Goal: Transaction & Acquisition: Download file/media

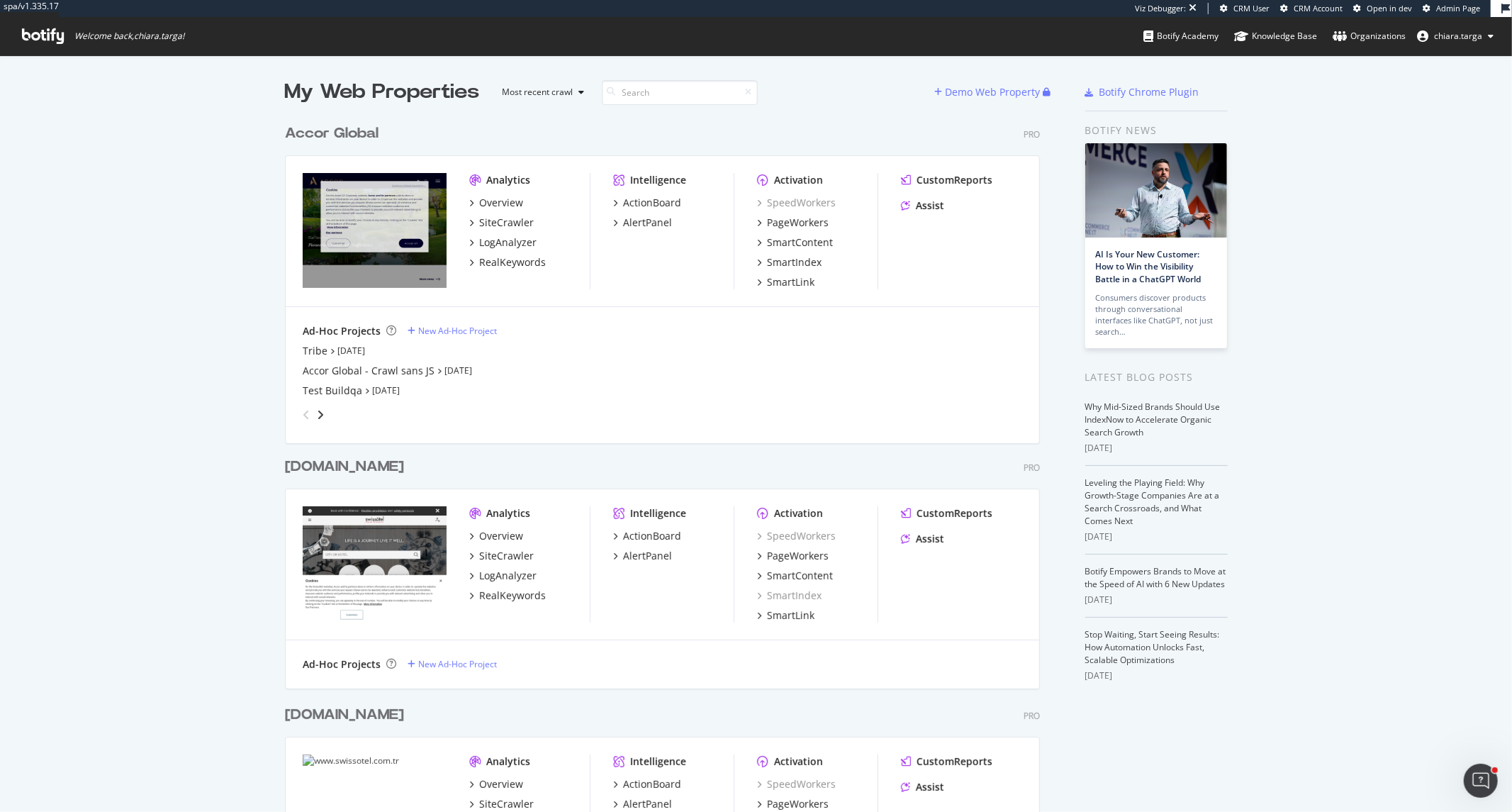
scroll to position [800, 1489]
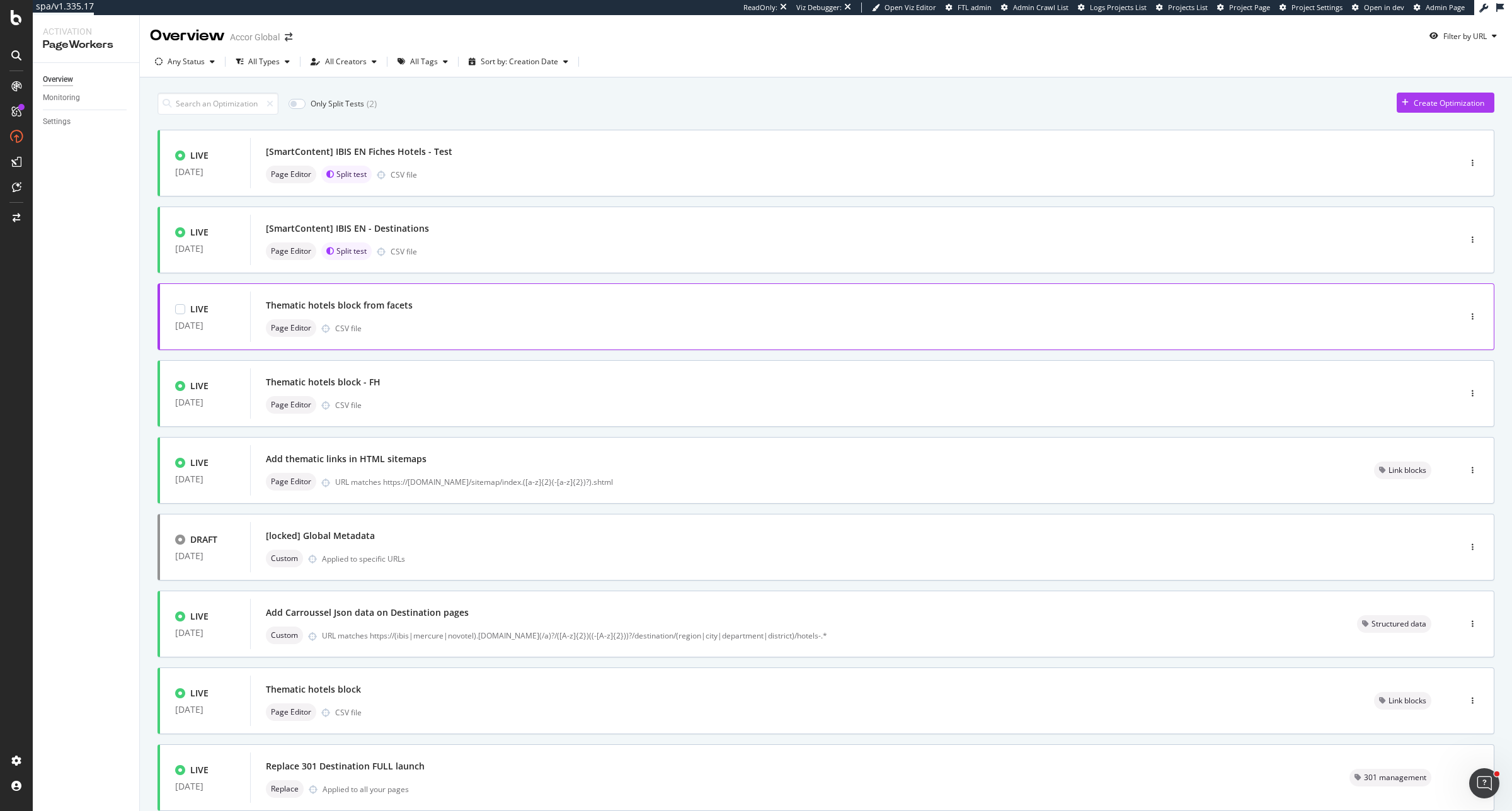
click at [589, 299] on div "Thematic hotels block from facets" at bounding box center [836, 306] width 1140 height 18
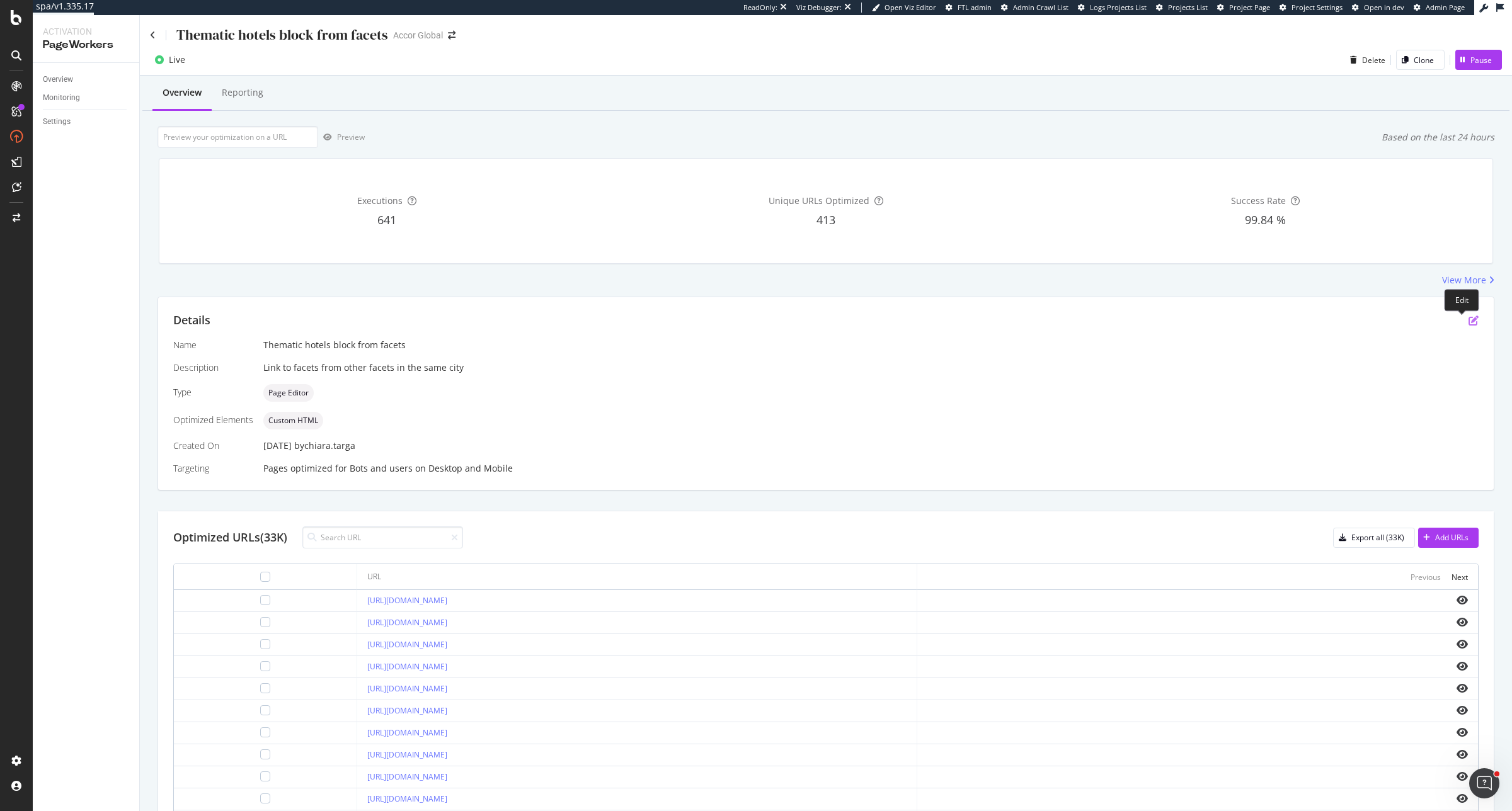
click at [1469, 323] on icon "pen-to-square" at bounding box center [1473, 320] width 10 height 10
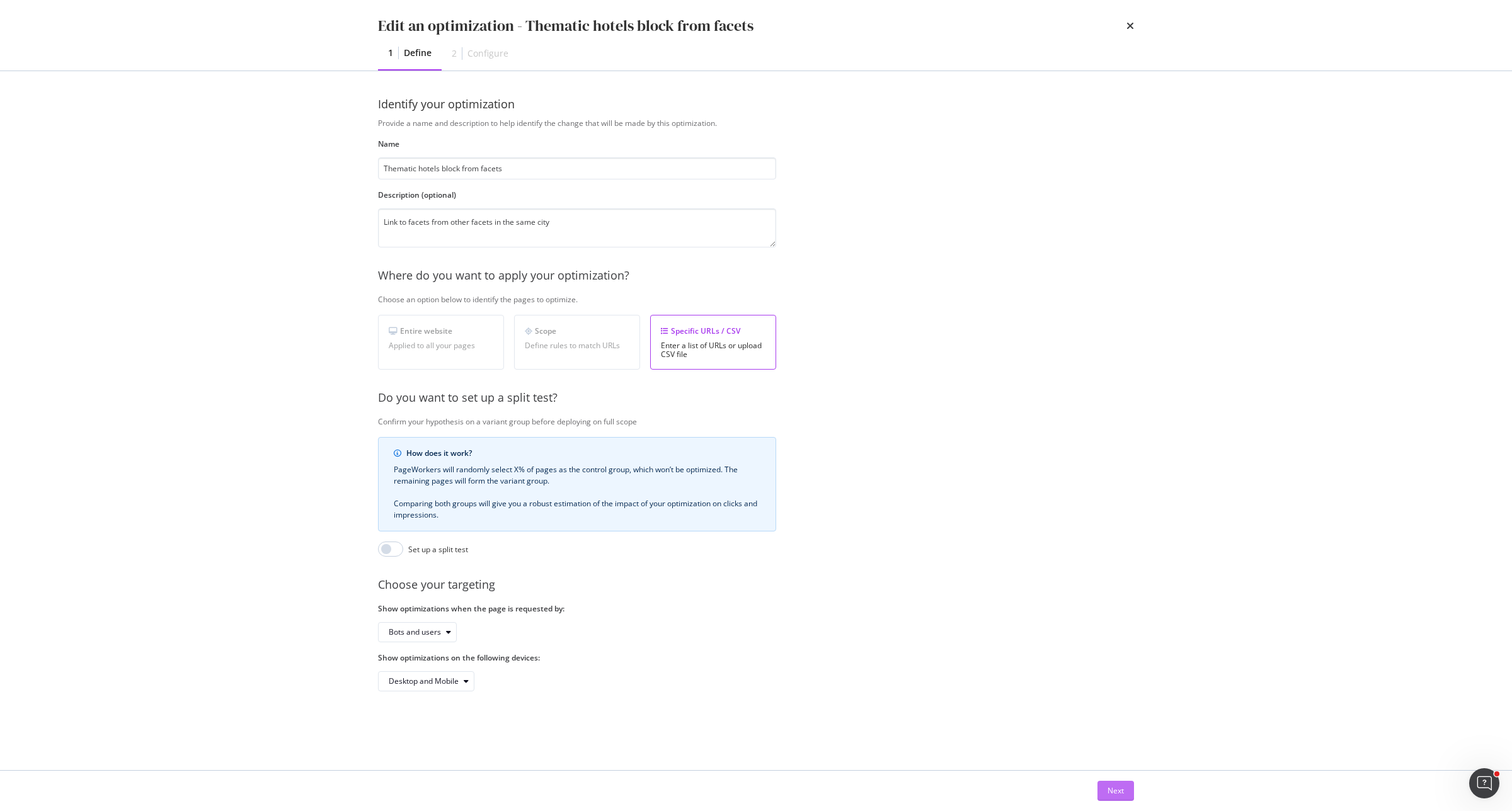
click at [1120, 795] on div "Next" at bounding box center [1116, 791] width 16 height 11
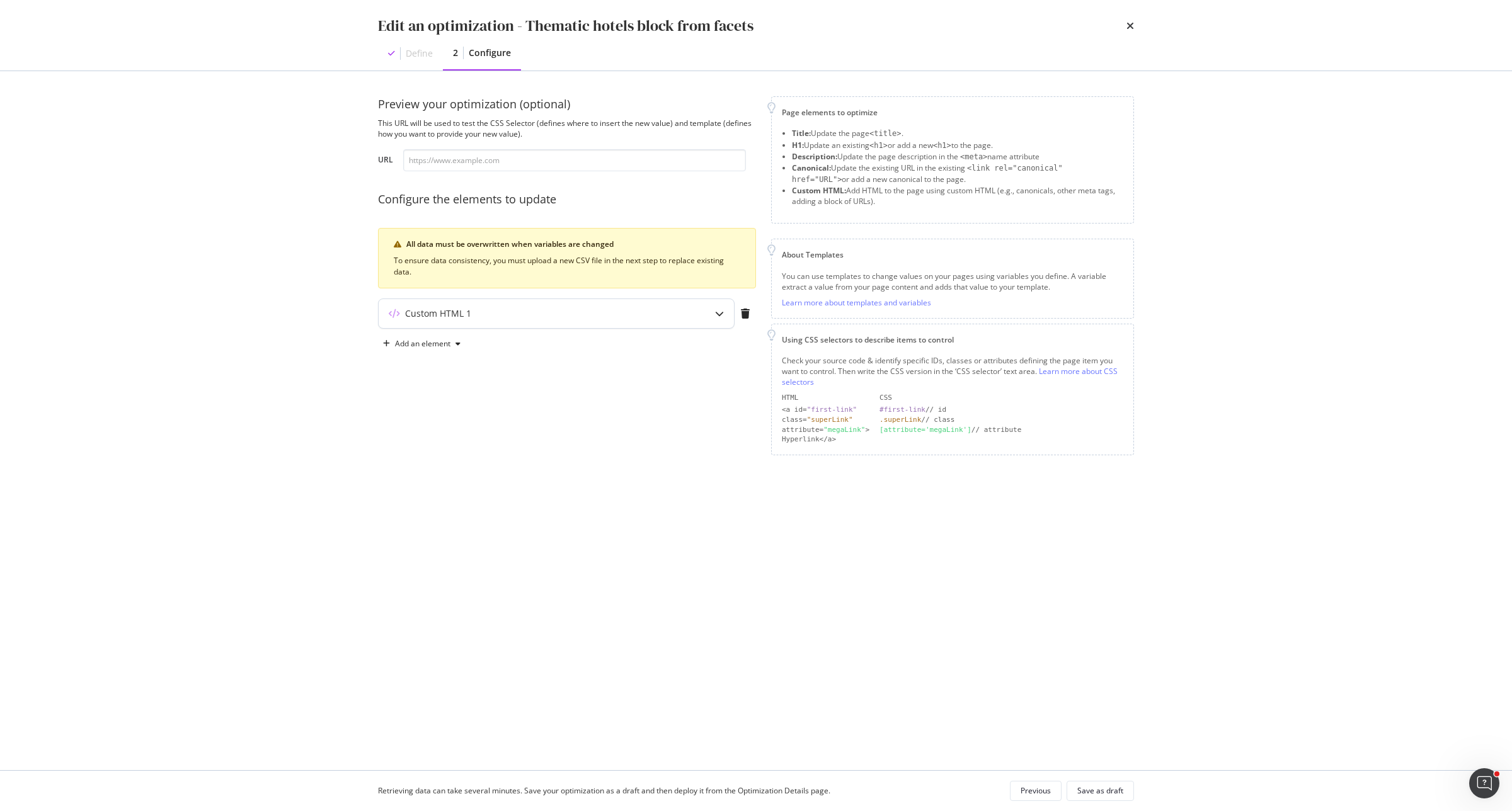
click at [680, 323] on div "Custom HTML 1" at bounding box center [556, 313] width 355 height 29
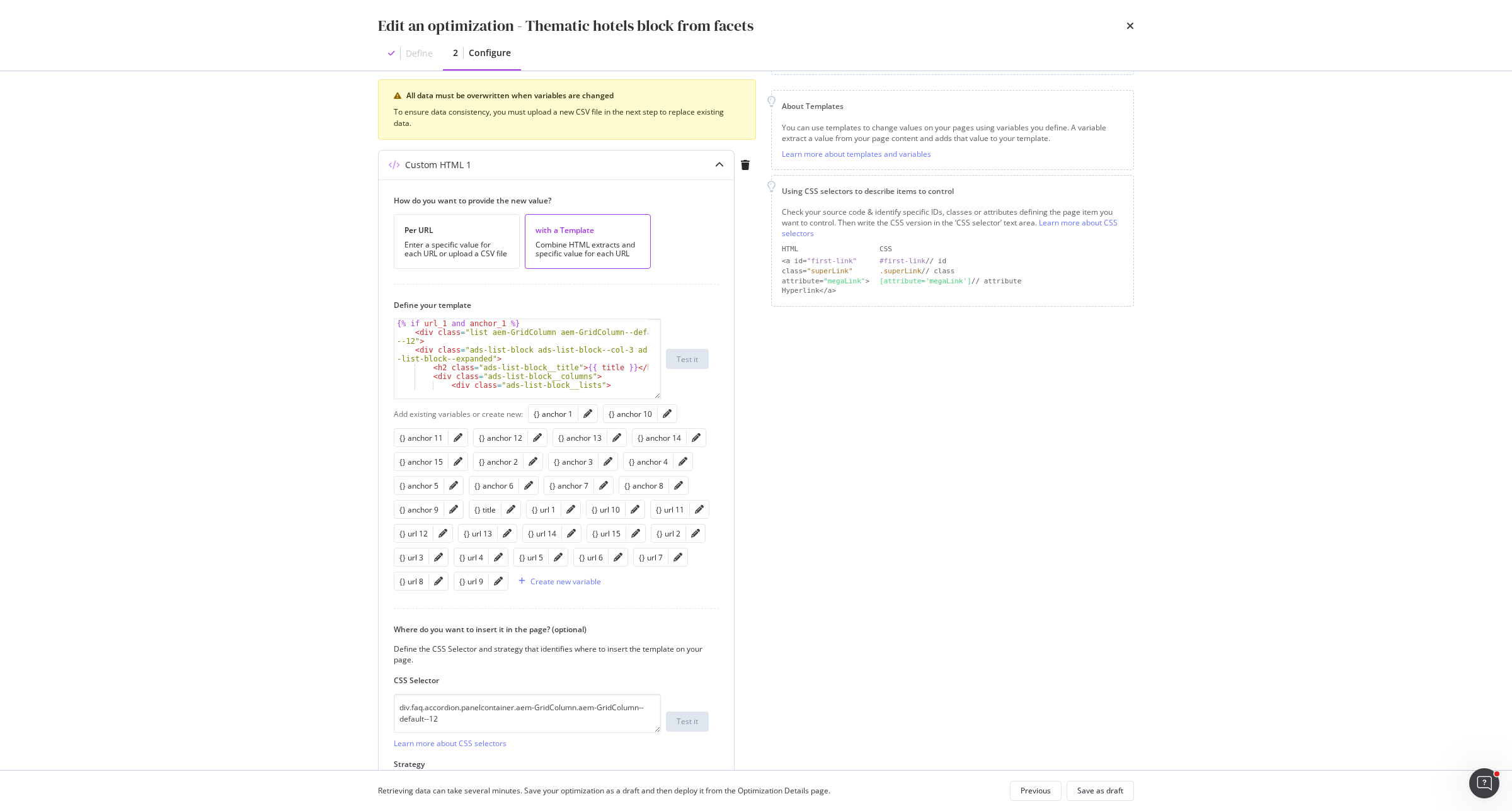
scroll to position [157, 0]
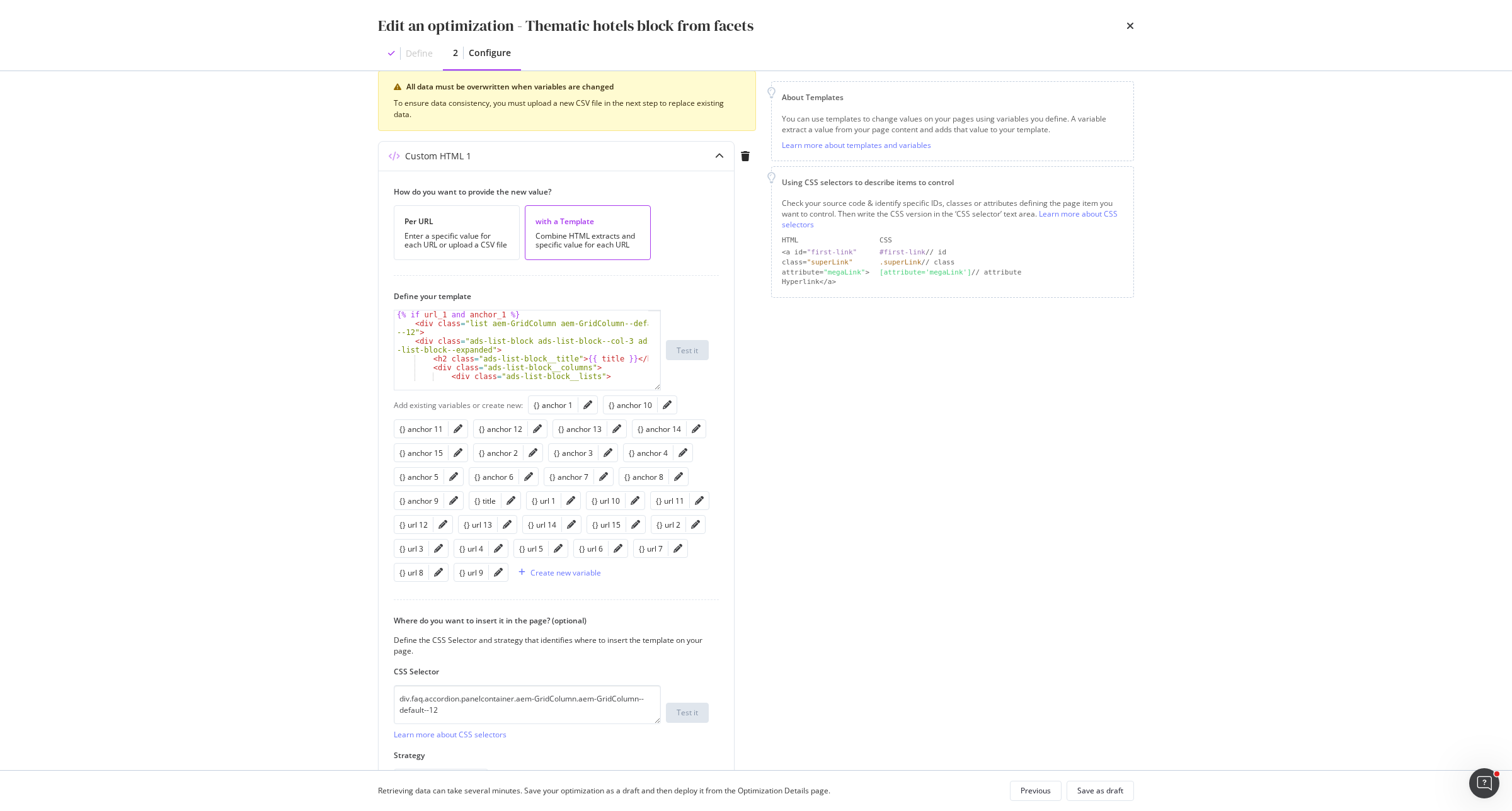
click at [1135, 25] on div "Edit an optimization - Thematic hotels block from facets Define 2 Configure" at bounding box center [756, 35] width 807 height 71
click at [1133, 25] on icon "times" at bounding box center [1130, 26] width 7 height 10
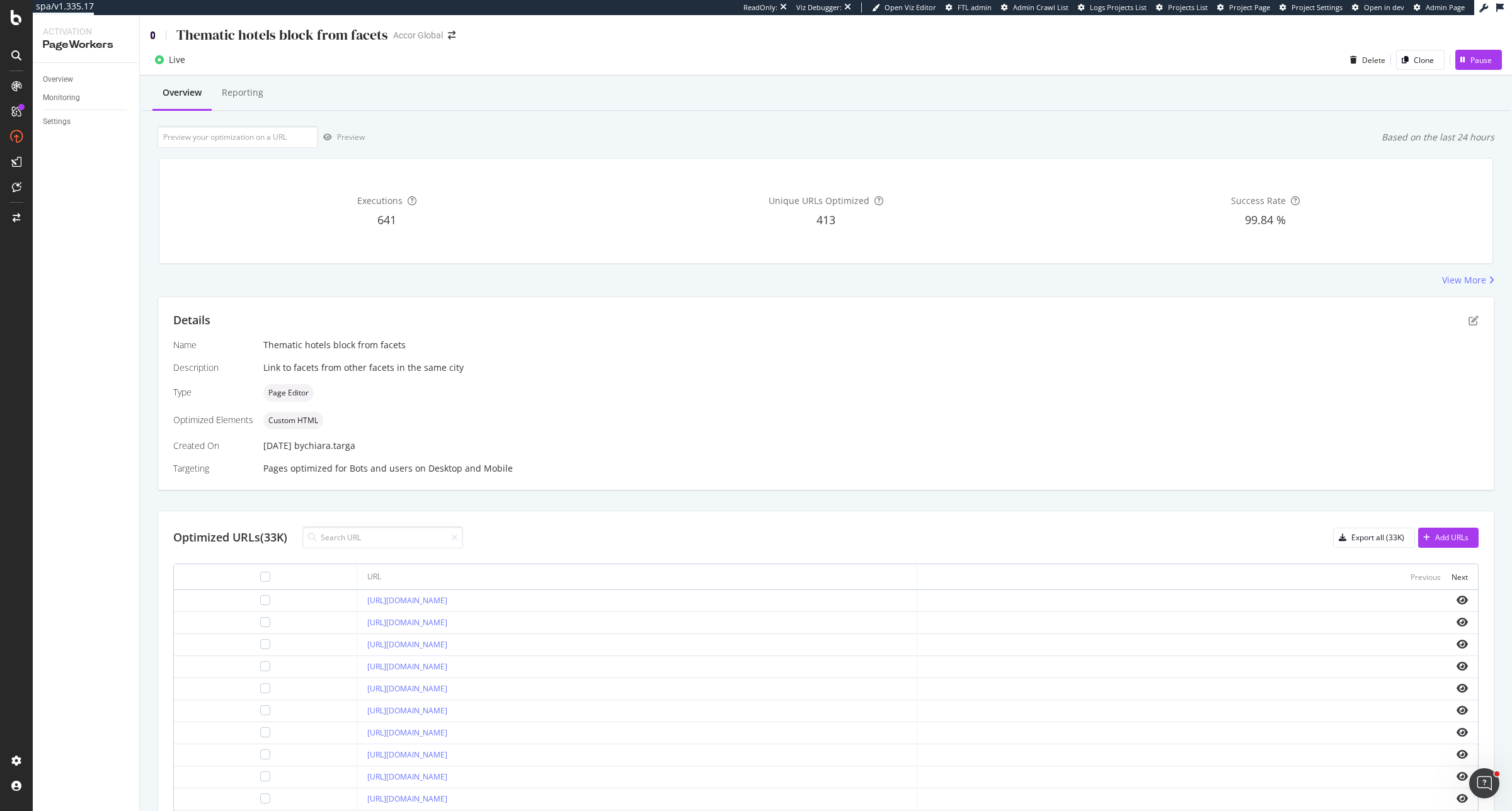
click at [153, 33] on icon at bounding box center [153, 35] width 5 height 9
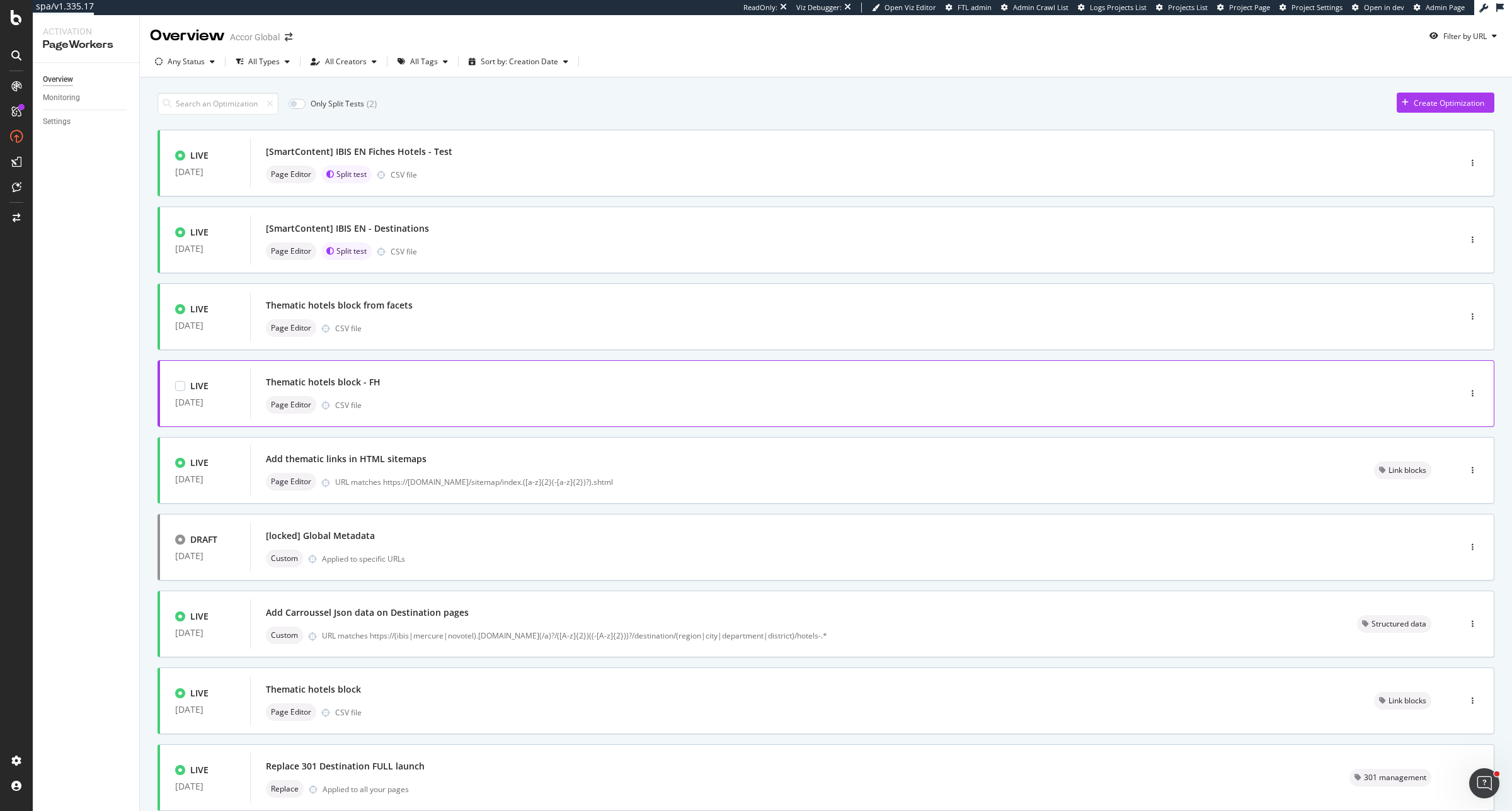
click at [467, 403] on div "Page Editor CSV file" at bounding box center [836, 405] width 1140 height 18
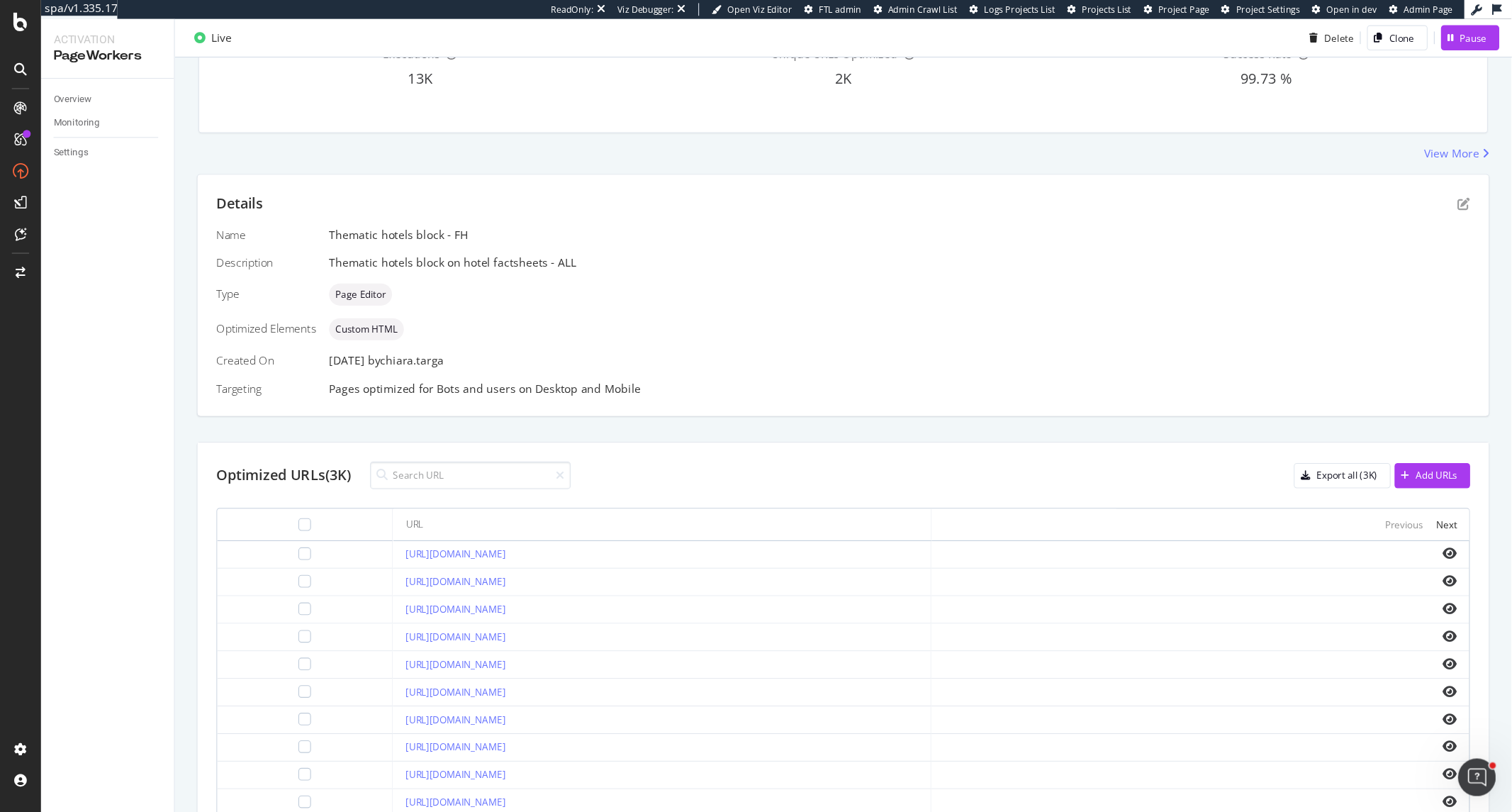
scroll to position [177, 0]
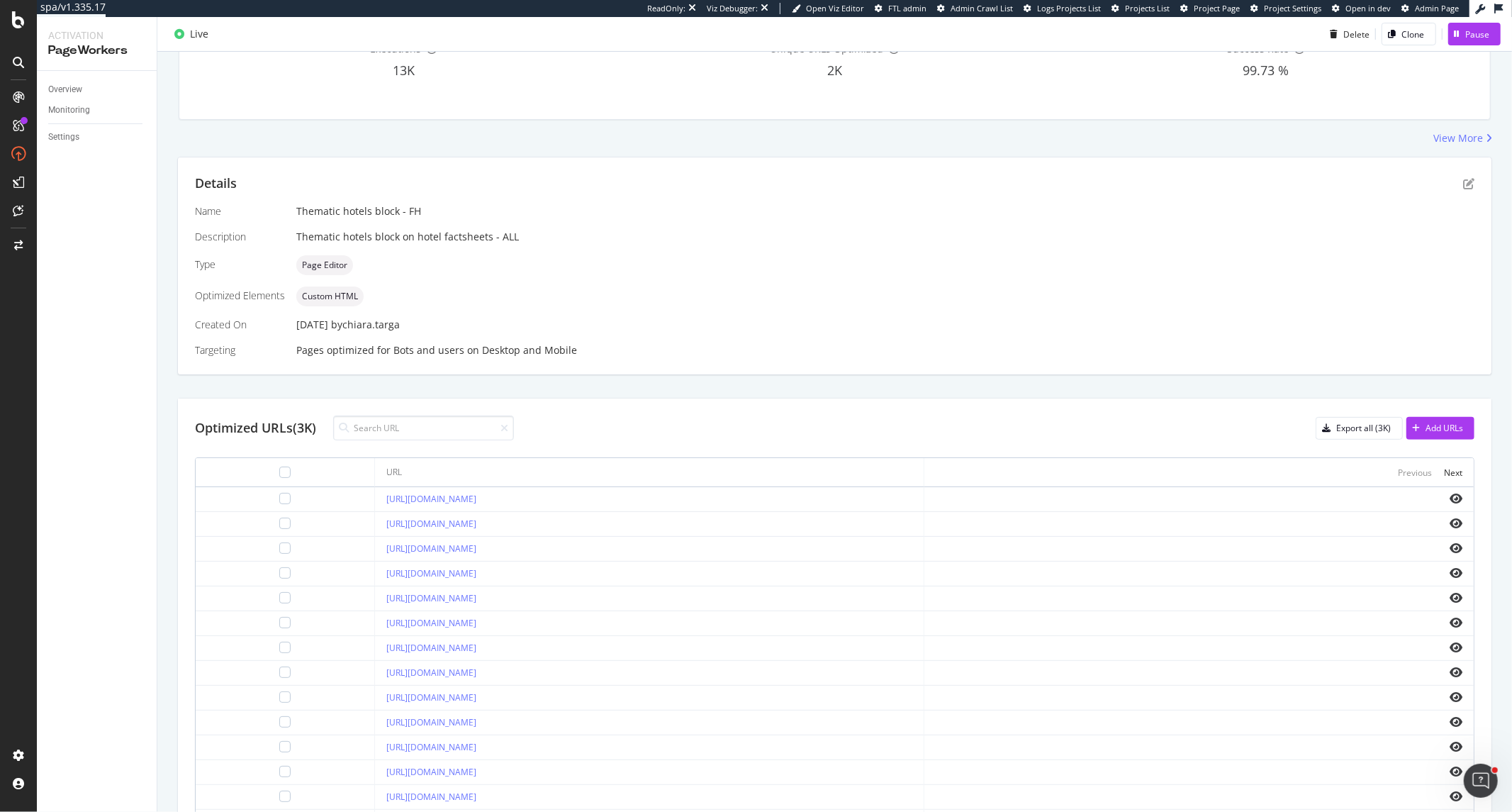
click at [1450, 187] on div "Details" at bounding box center [834, 184] width 1280 height 18
click at [1463, 185] on icon "pen-to-square" at bounding box center [1468, 183] width 11 height 11
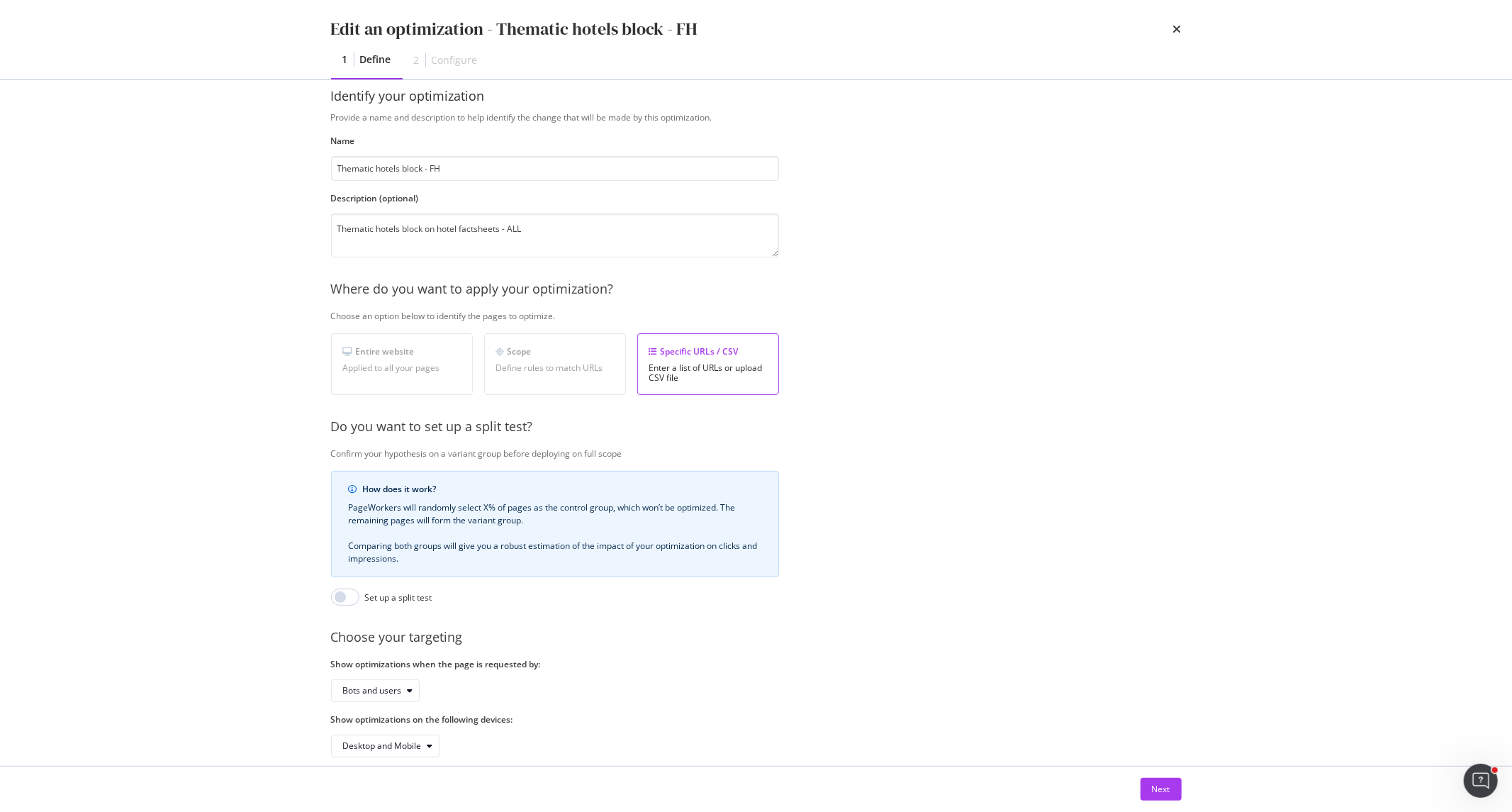
scroll to position [53, 0]
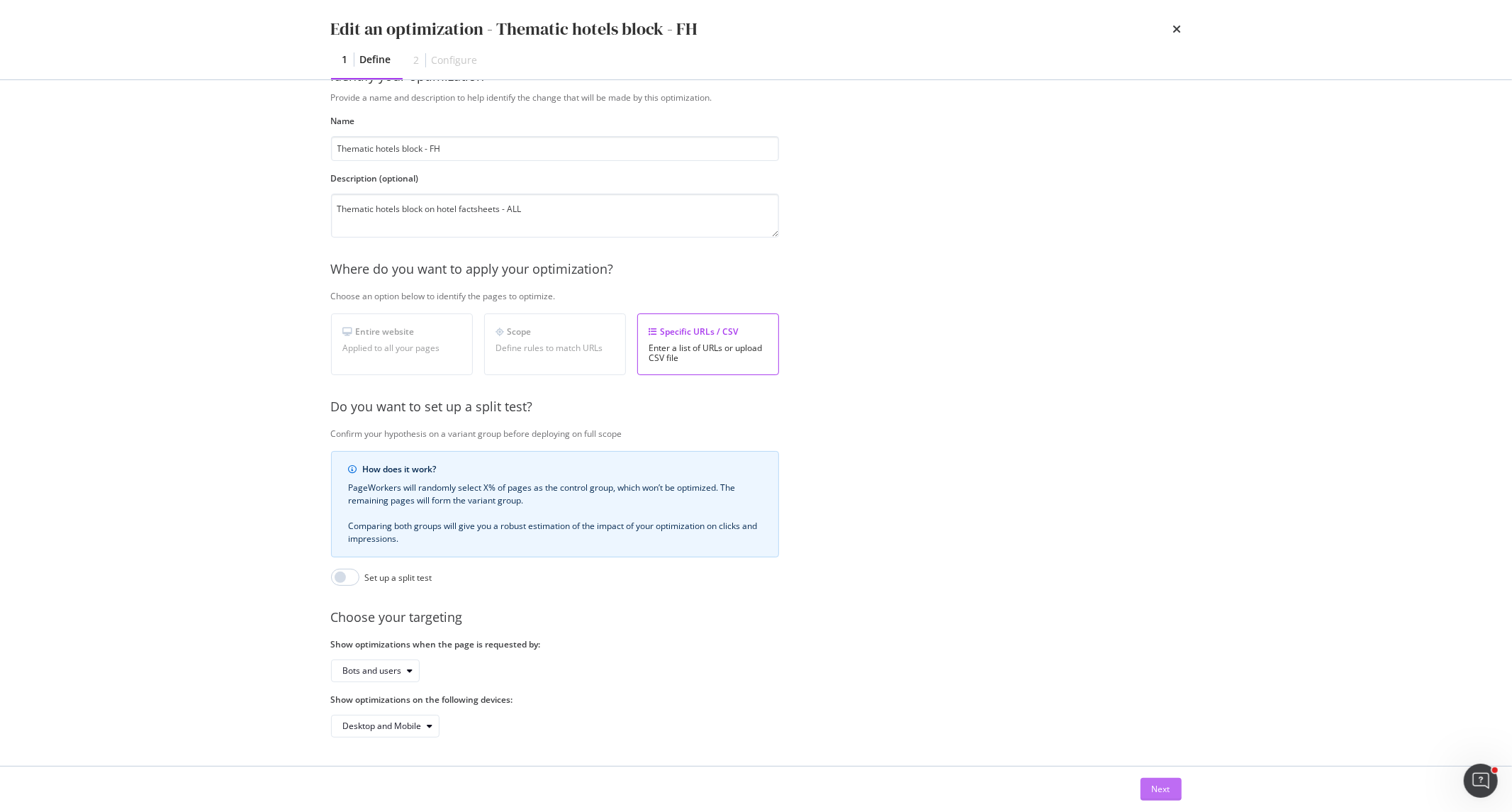
click at [1163, 797] on div "Next" at bounding box center [1162, 789] width 18 height 21
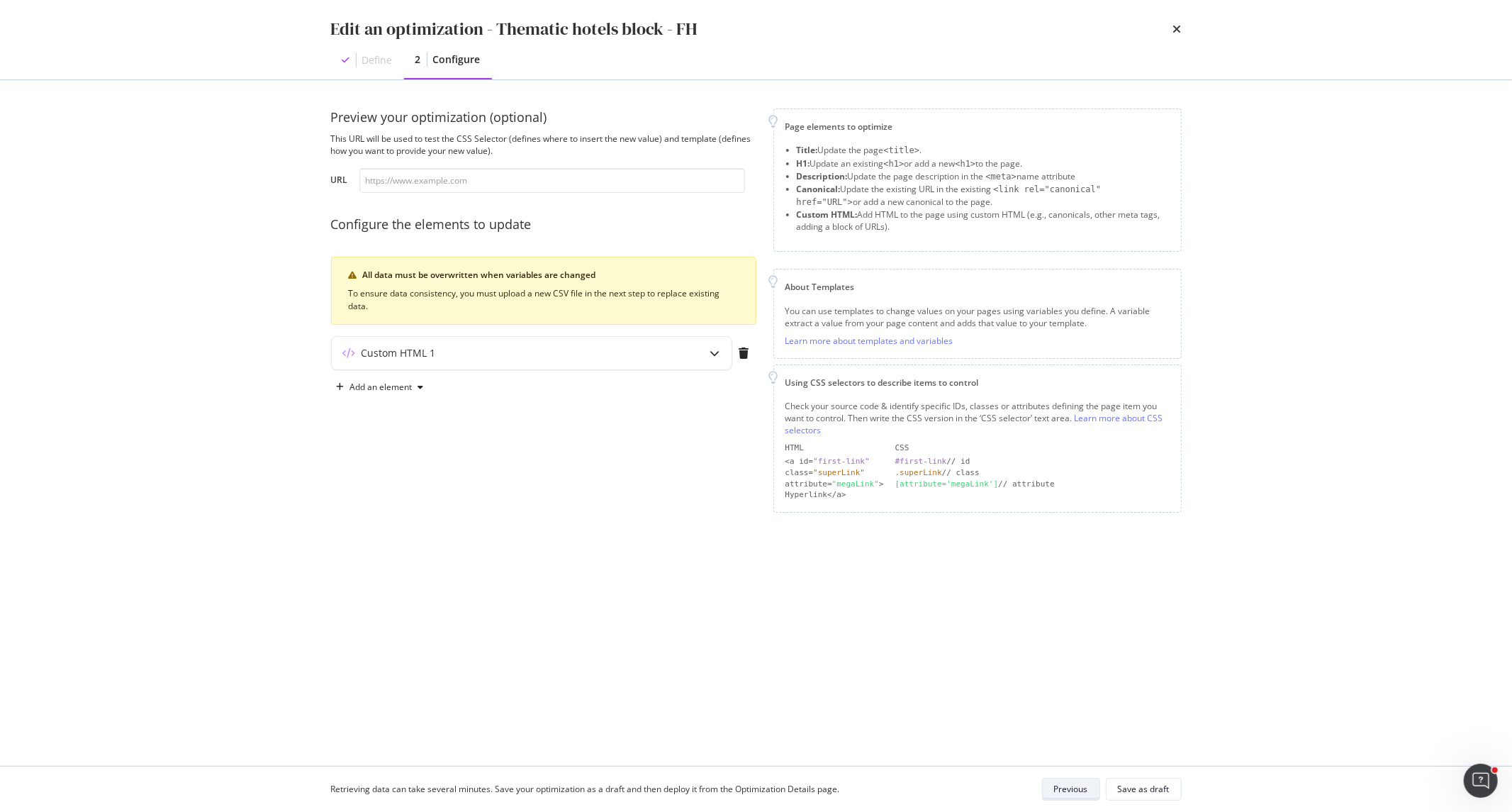
scroll to position [0, 0]
click at [711, 356] on icon "modal" at bounding box center [715, 353] width 10 height 10
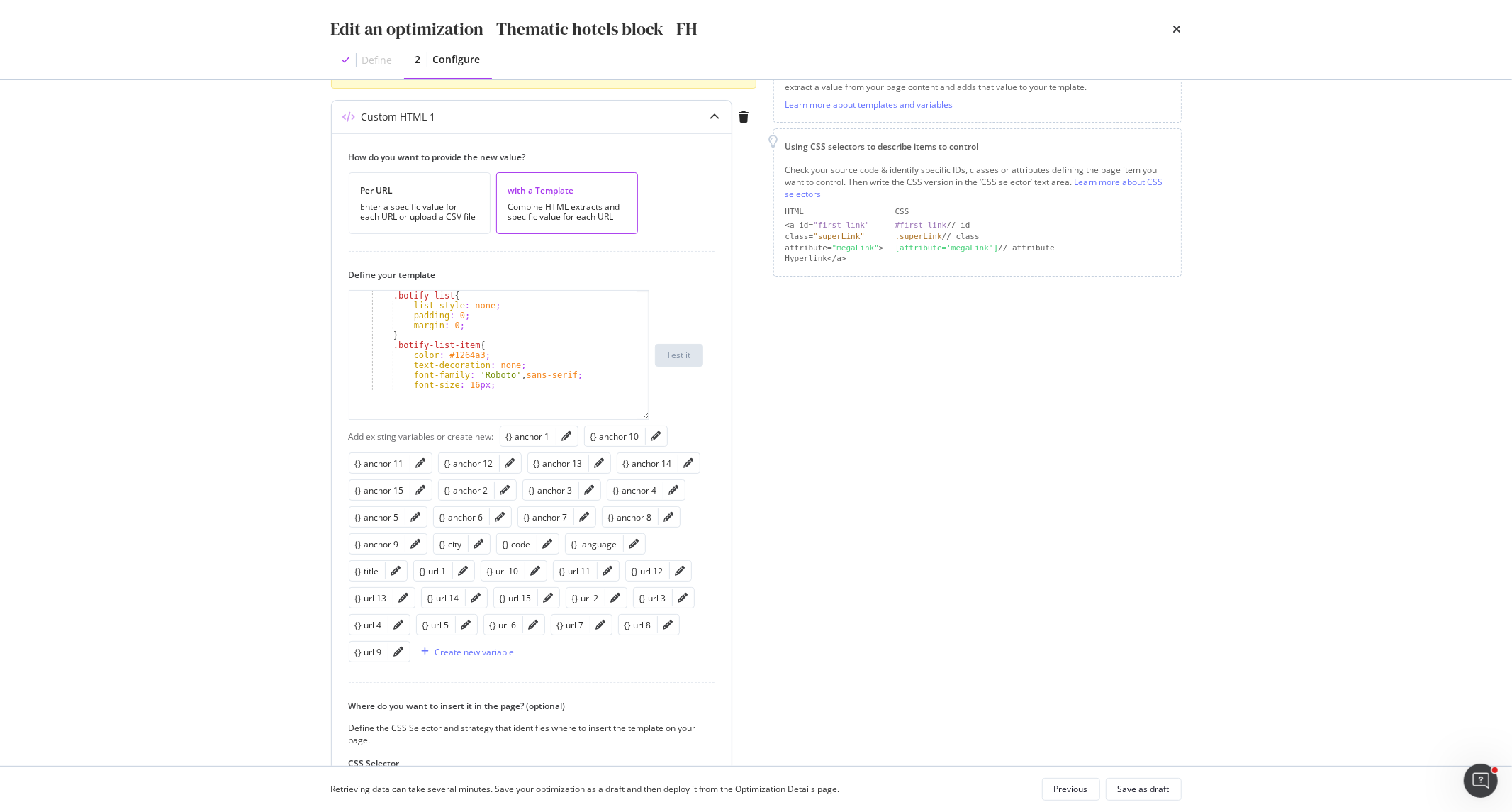
scroll to position [31, 0]
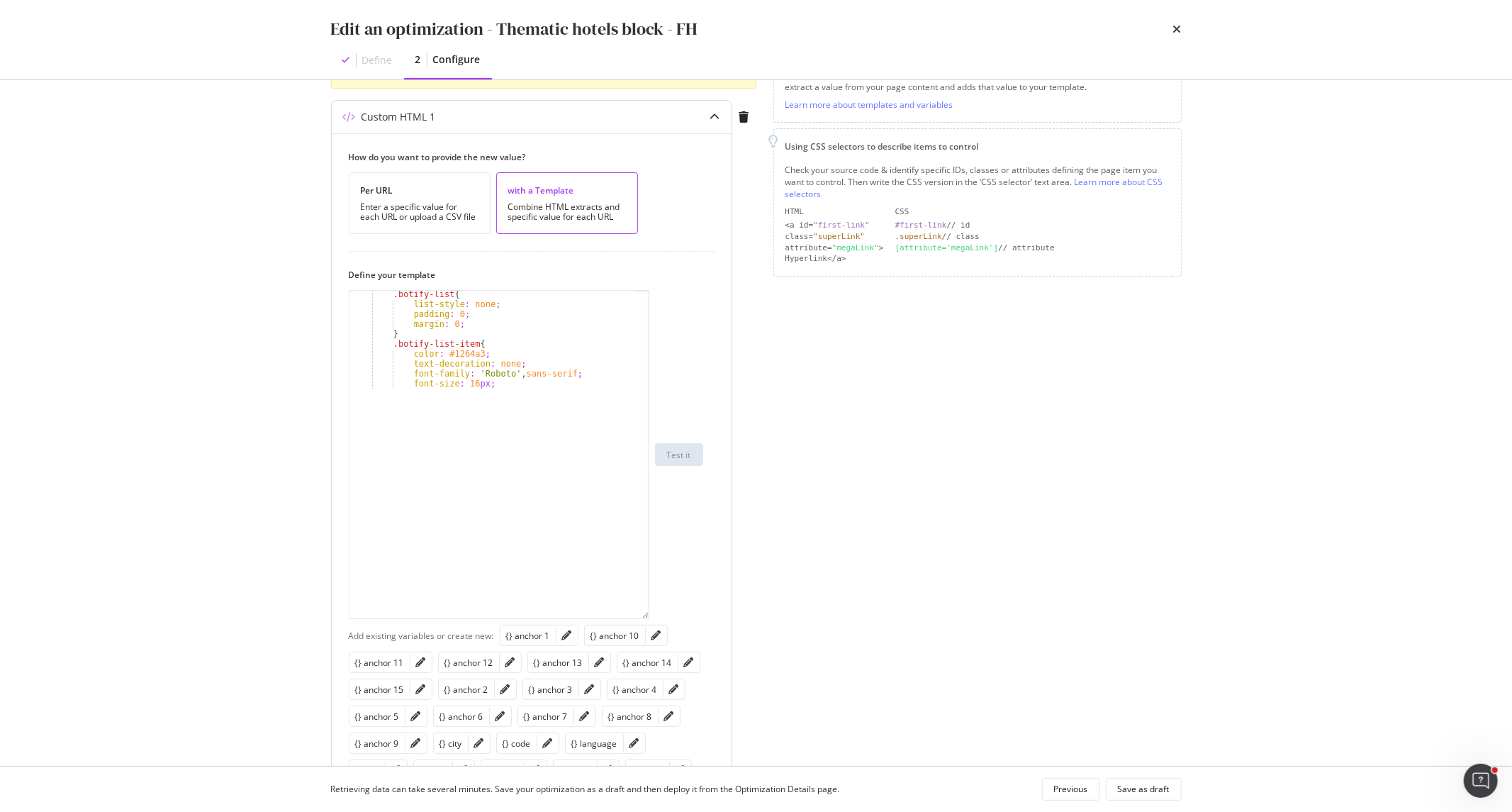
drag, startPoint x: 646, startPoint y: 379, endPoint x: 654, endPoint y: 617, distance: 238.1
click at [654, 617] on div ".botify-list { list-style : none ; padding : 0 ; margin : 0 ; } .botify-list-it…" at bounding box center [526, 454] width 354 height 329
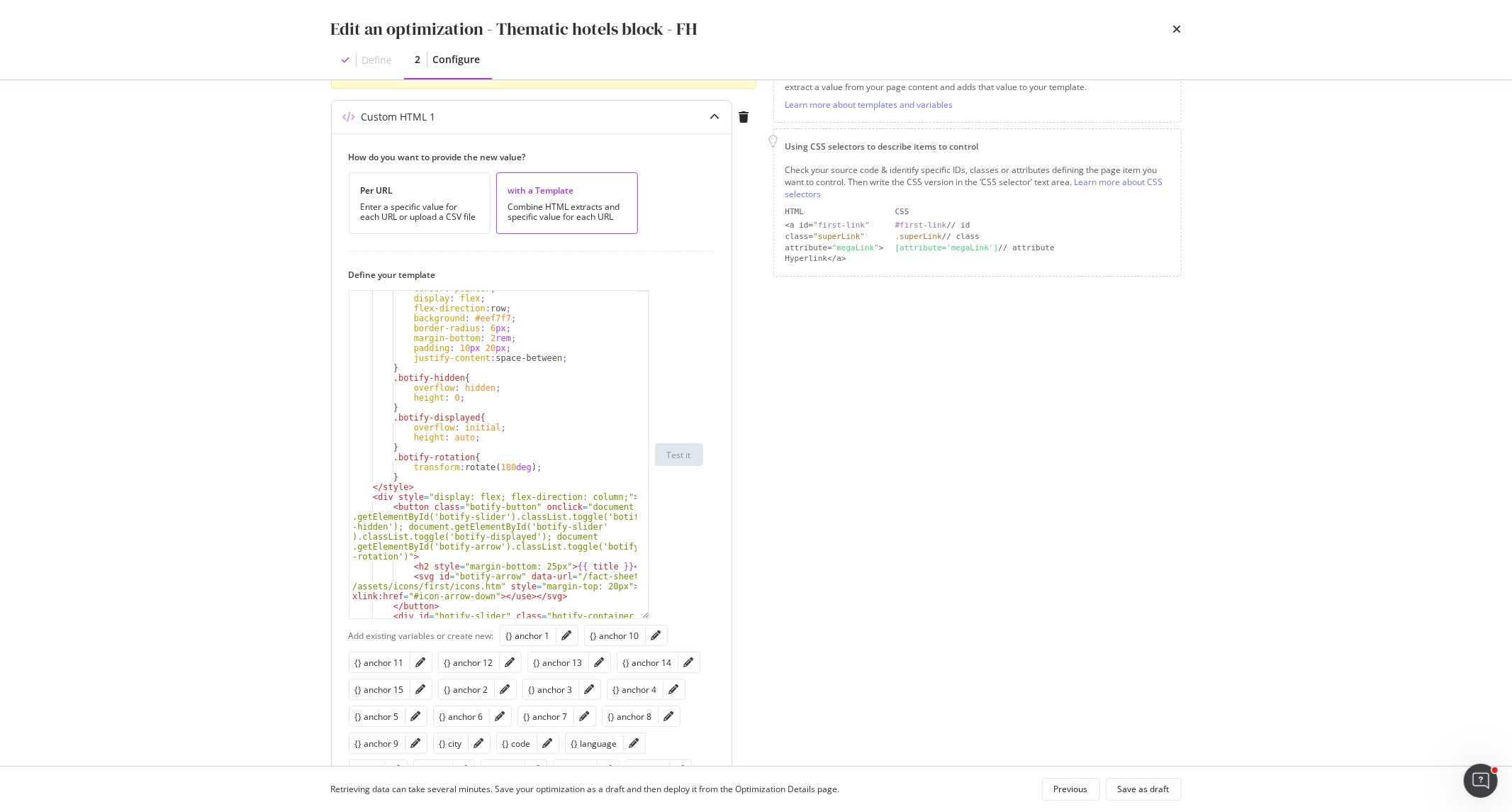
scroll to position [314, 0]
click at [1174, 33] on icon "times" at bounding box center [1177, 29] width 8 height 11
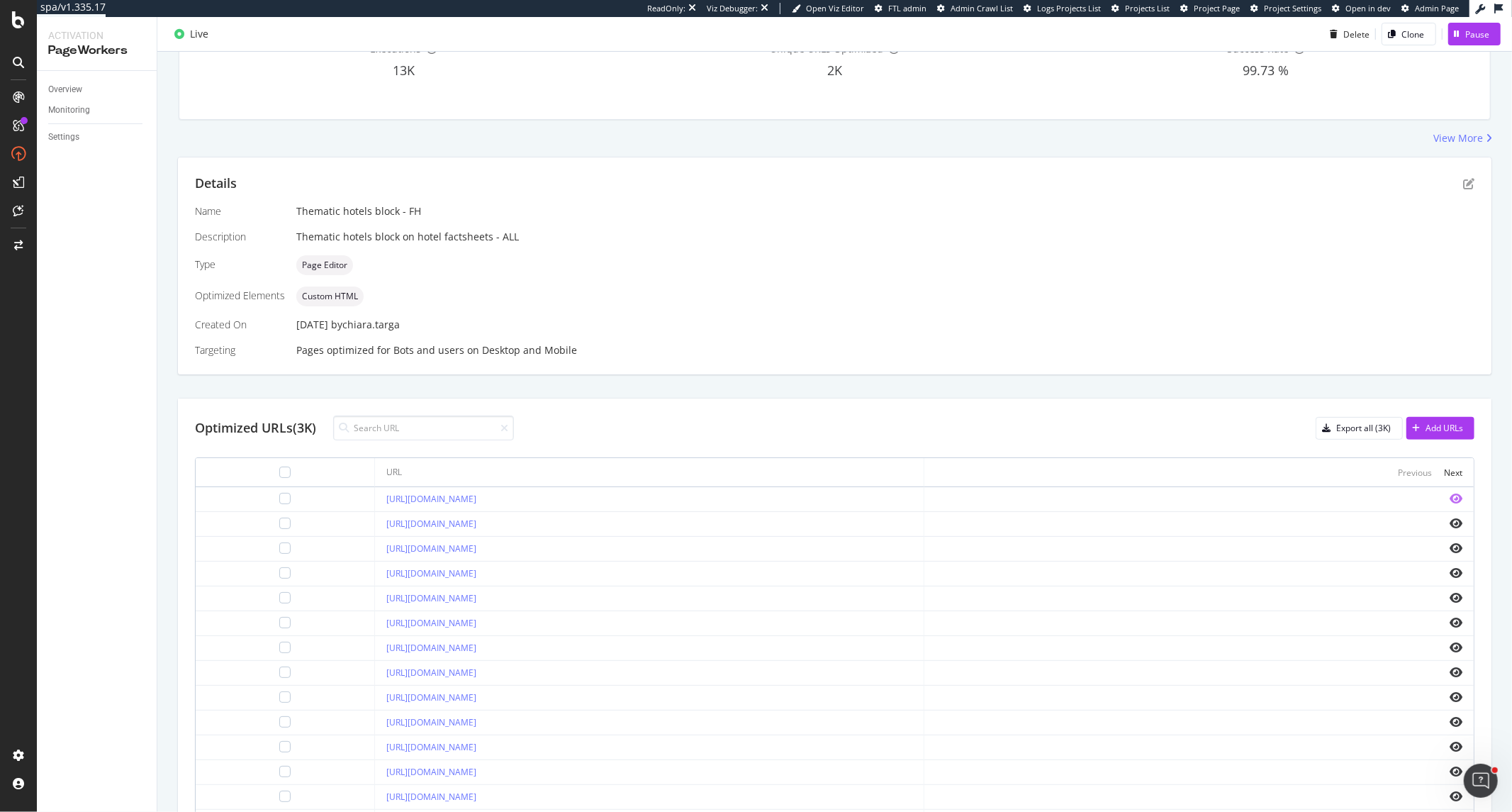
click at [1450, 498] on icon "eye" at bounding box center [1456, 498] width 13 height 11
click at [1456, 173] on div "Details Name Thematic hotels block - FH Description Thematic hotels block on ho…" at bounding box center [834, 266] width 1314 height 217
click at [1456, 176] on div "Details" at bounding box center [834, 184] width 1280 height 18
click at [1463, 182] on icon "pen-to-square" at bounding box center [1468, 183] width 11 height 11
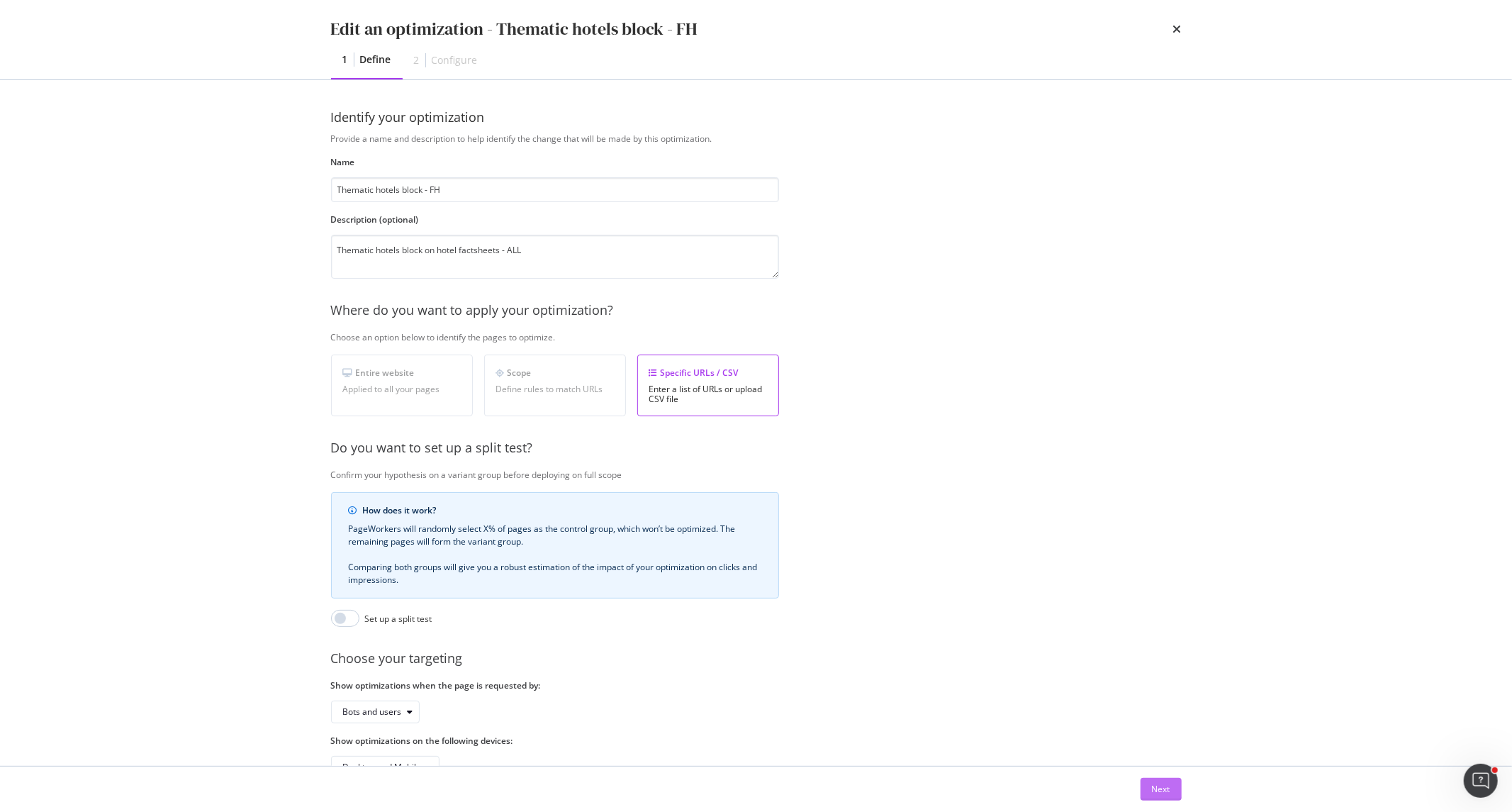
click at [1149, 799] on button "Next" at bounding box center [1162, 789] width 41 height 23
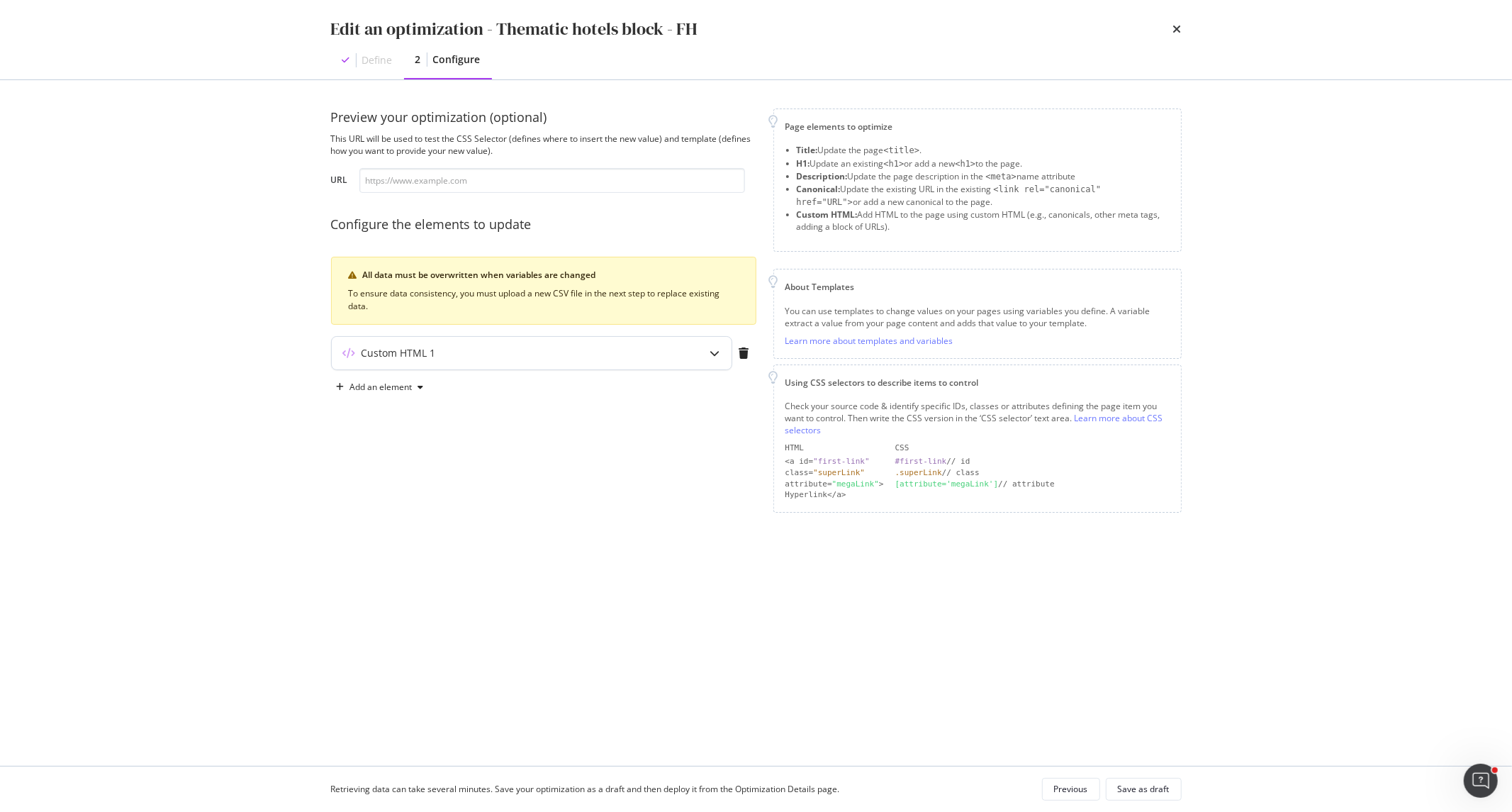
click at [714, 346] on div "modal" at bounding box center [715, 353] width 33 height 33
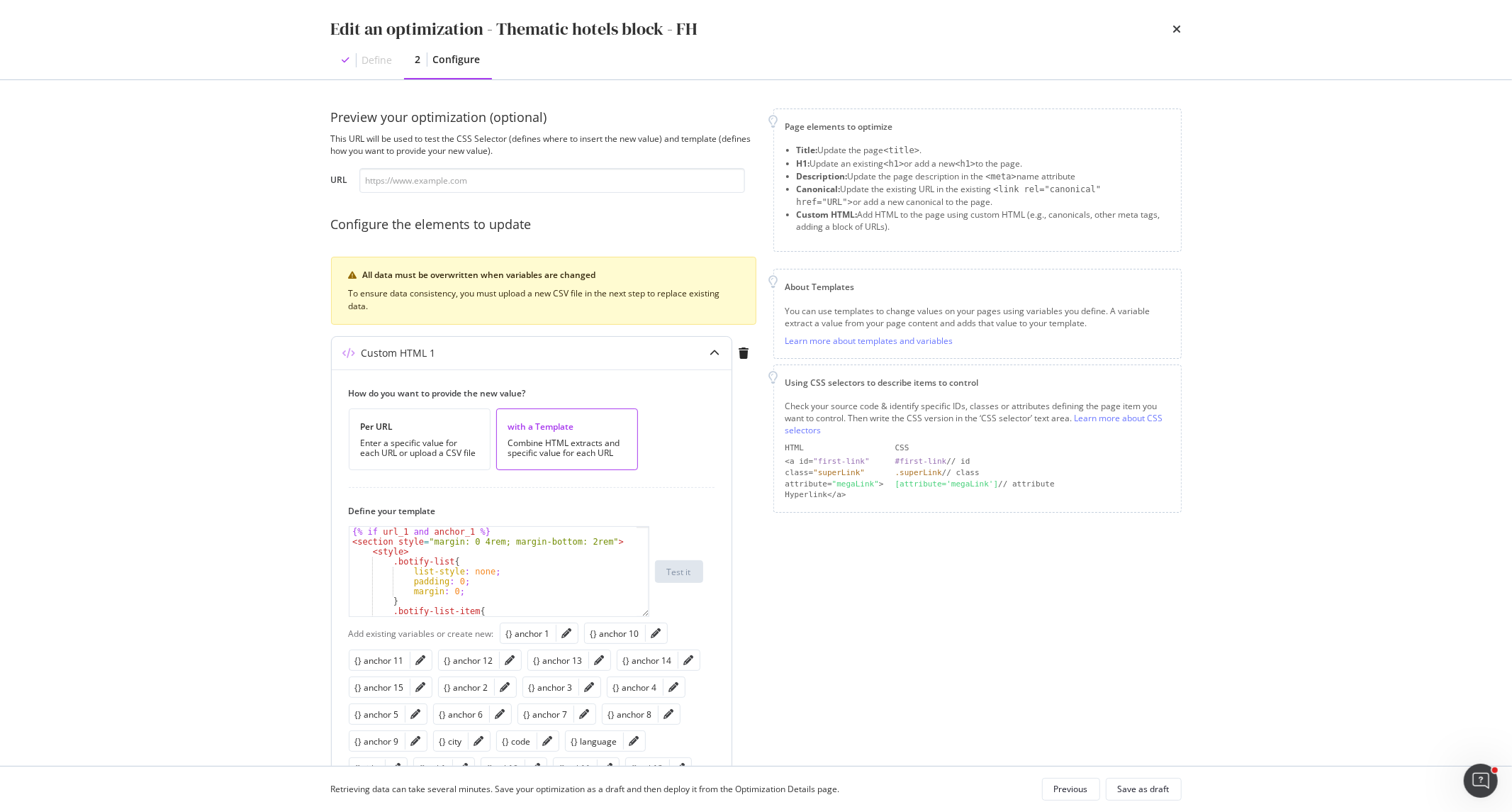
scroll to position [398, 0]
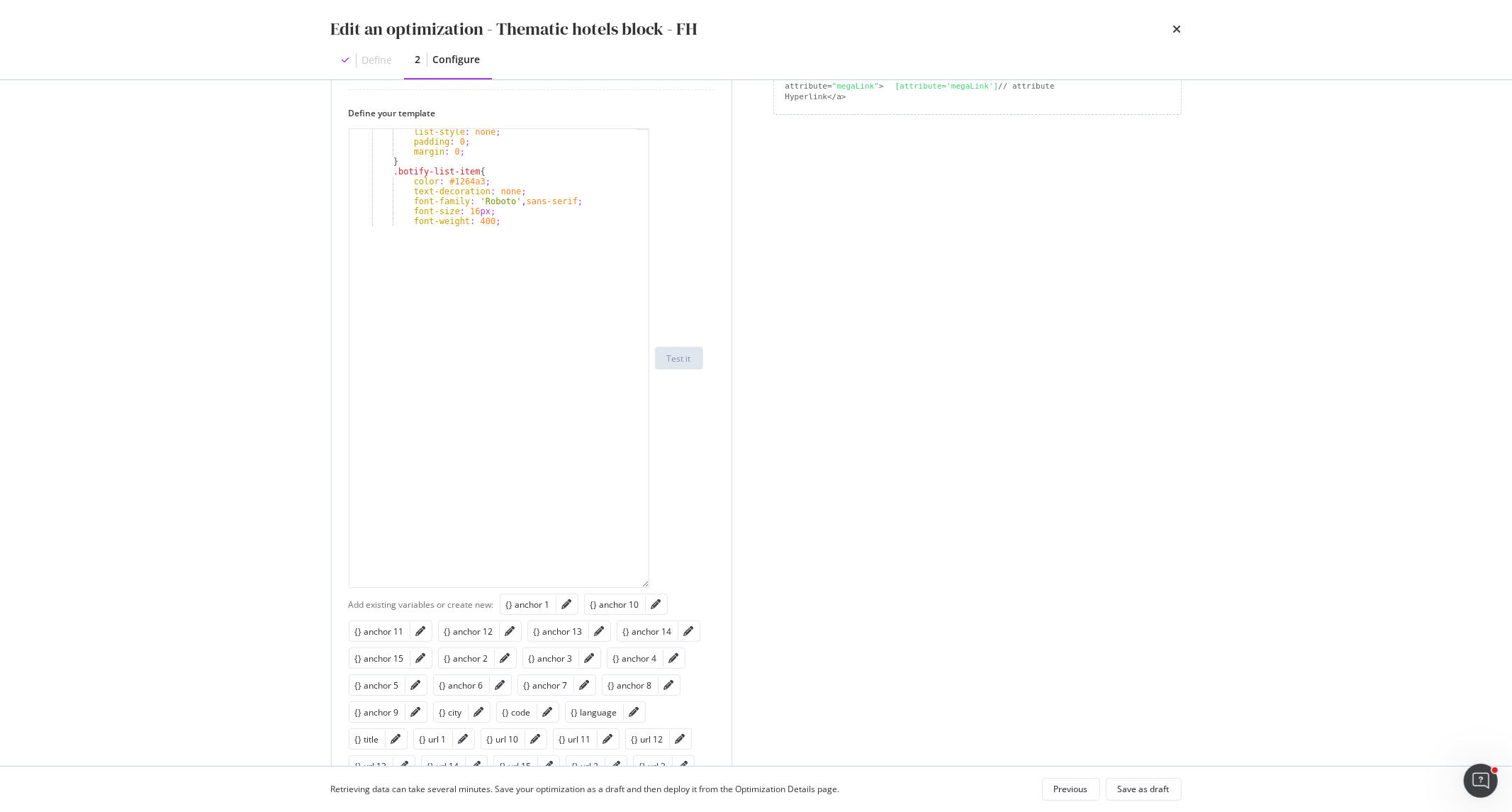
drag, startPoint x: 646, startPoint y: 216, endPoint x: 636, endPoint y: 560, distance: 344.1
click at [641, 588] on div "list-style : none ; padding : 0 ; margin : 0 ; } .botify-list-item { color : #1…" at bounding box center [499, 358] width 301 height 459
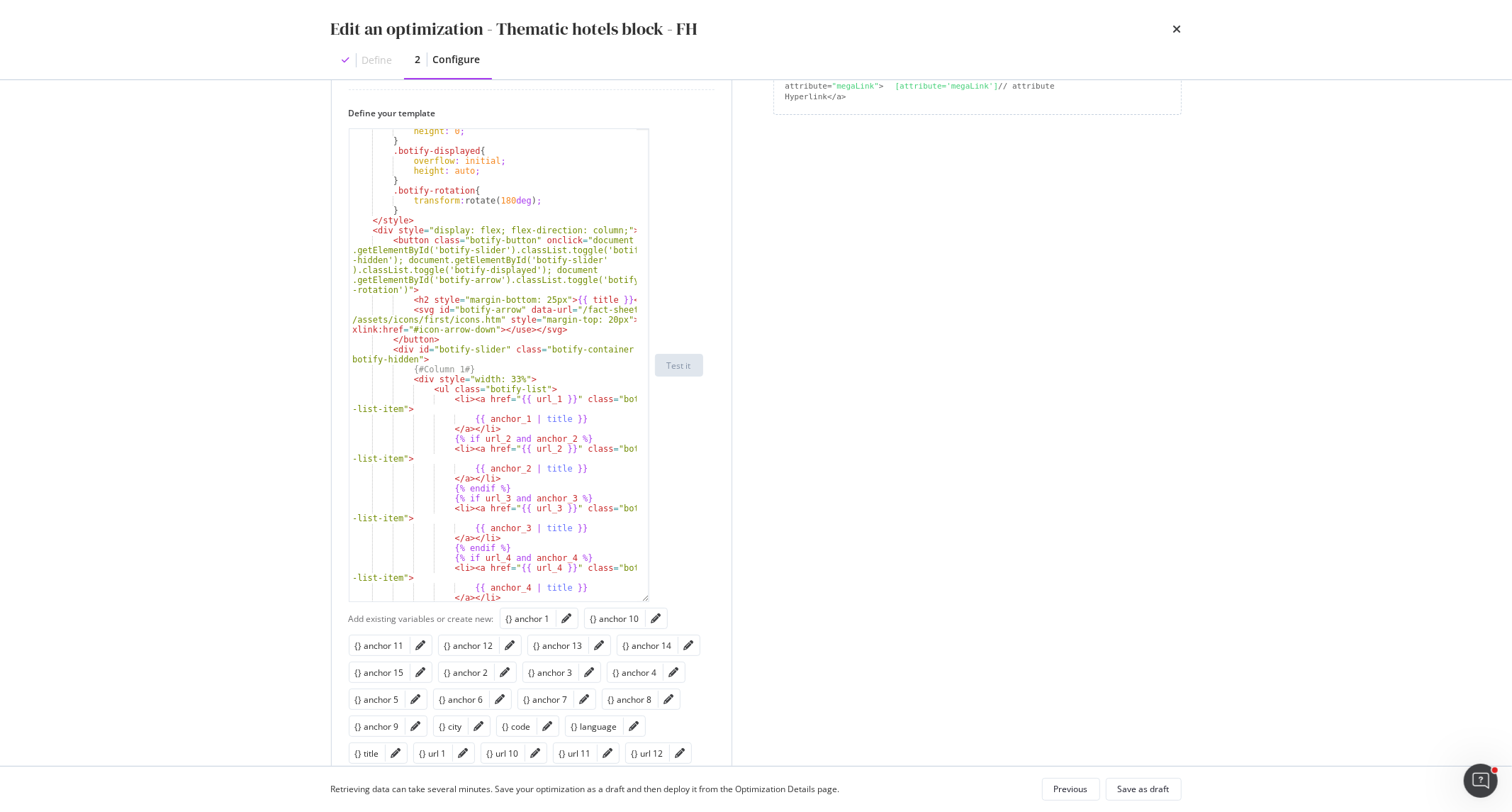
scroll to position [420, 0]
drag, startPoint x: 459, startPoint y: 301, endPoint x: 547, endPoint y: 299, distance: 88.0
click at [547, 299] on div "height : 0 ; } .botify-displayed { overflow : initial ; height : auto ; } .boti…" at bounding box center [493, 372] width 287 height 492
paste textarea "15px; font-size: 26"
type textarea "<h2 style="margin-bottom: 15px; font-size: 26px">{{ title }}</h2>"
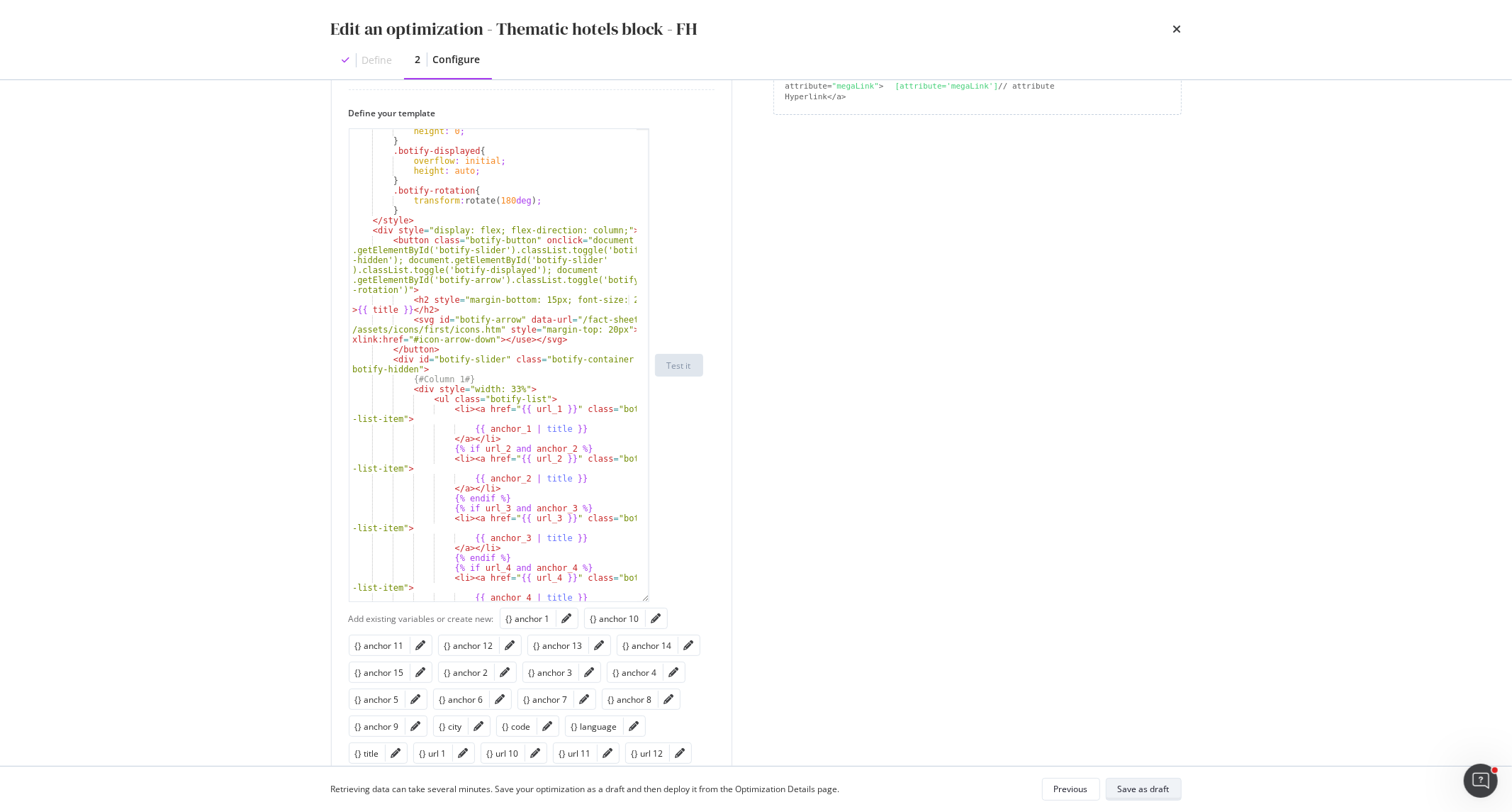
click at [1144, 785] on div "Save as draft" at bounding box center [1144, 789] width 52 height 12
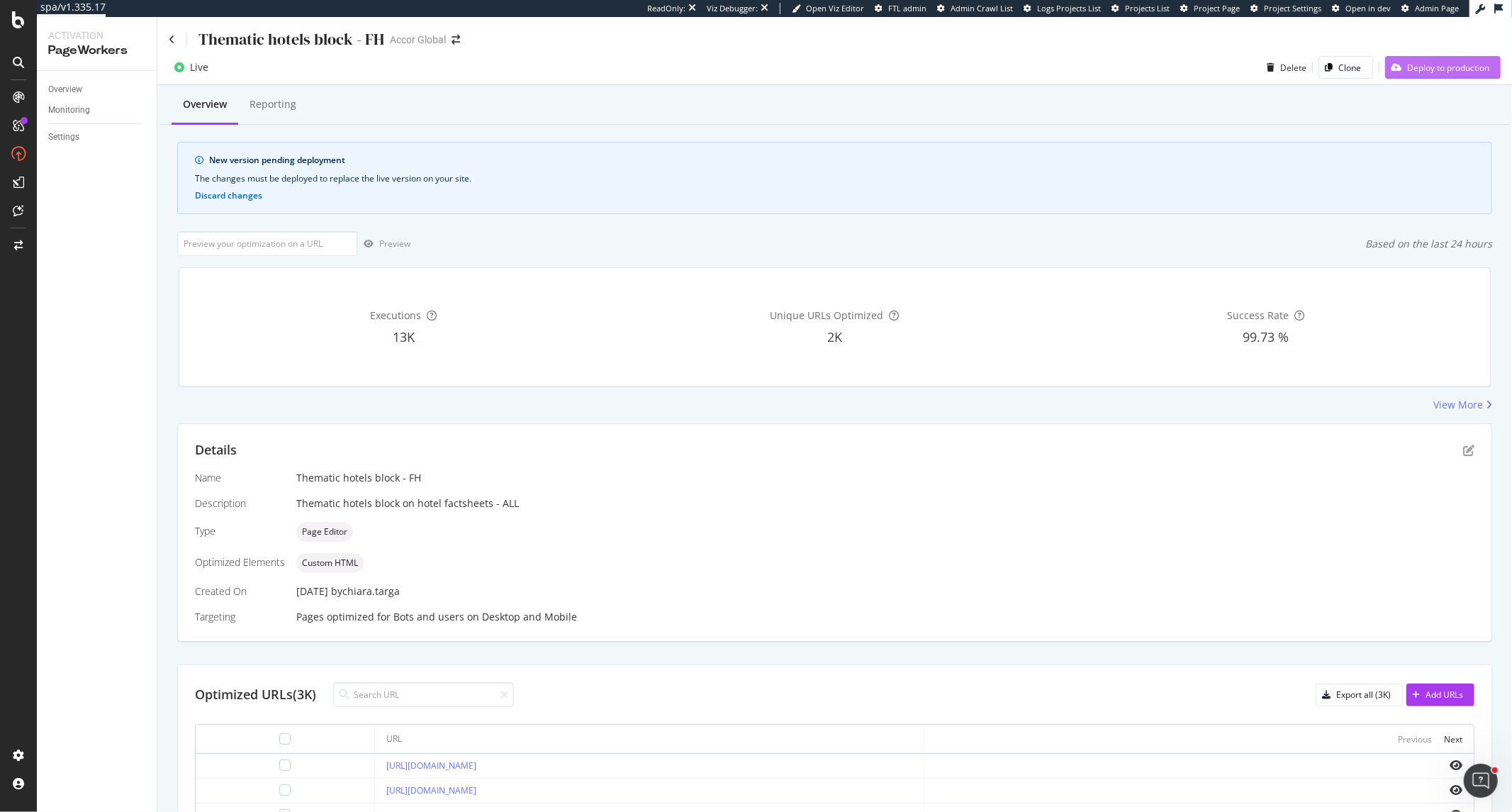
click at [1459, 72] on div "Deploy to production" at bounding box center [1449, 68] width 82 height 12
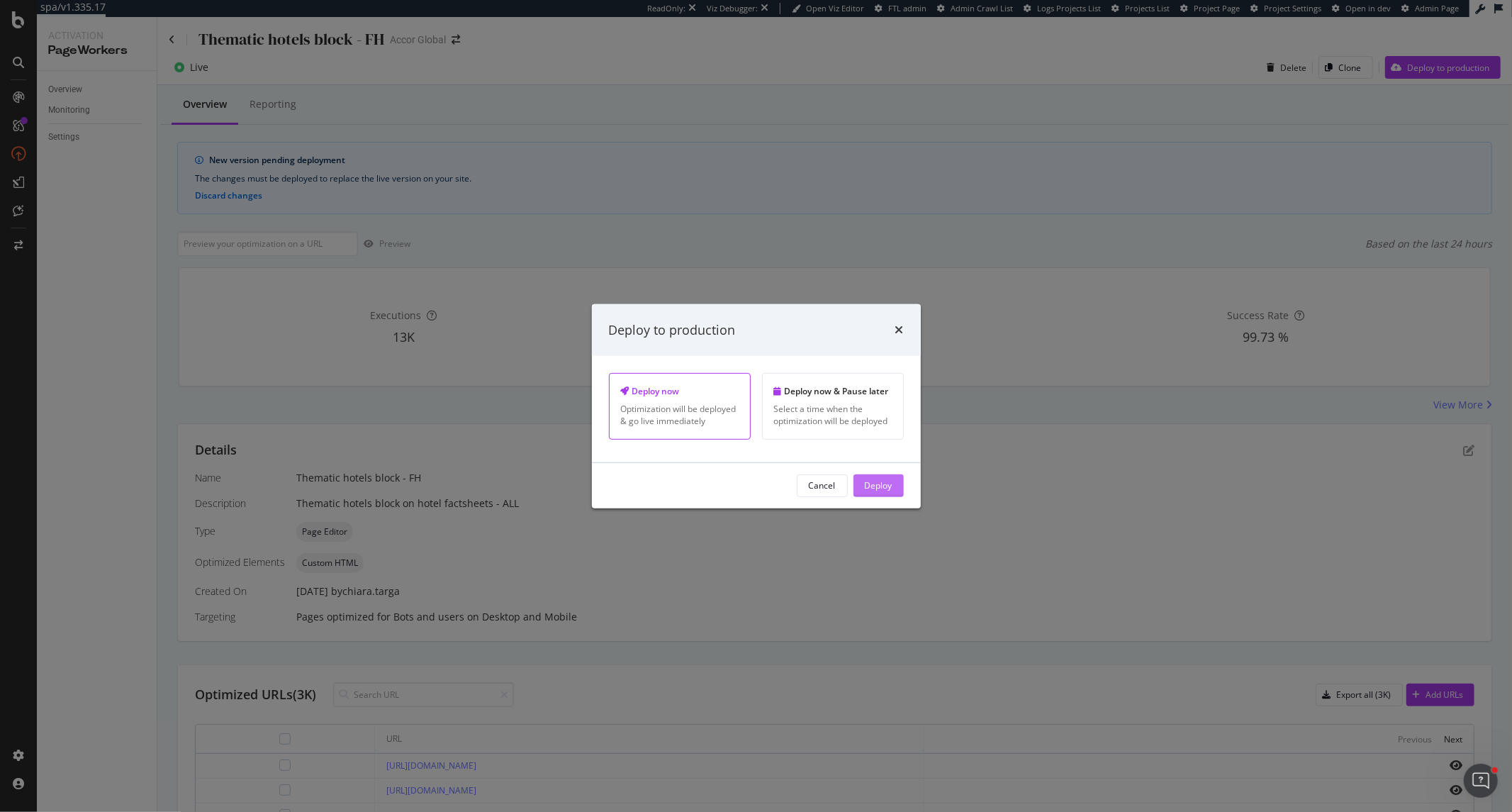
click at [894, 492] on button "Deploy" at bounding box center [879, 485] width 50 height 23
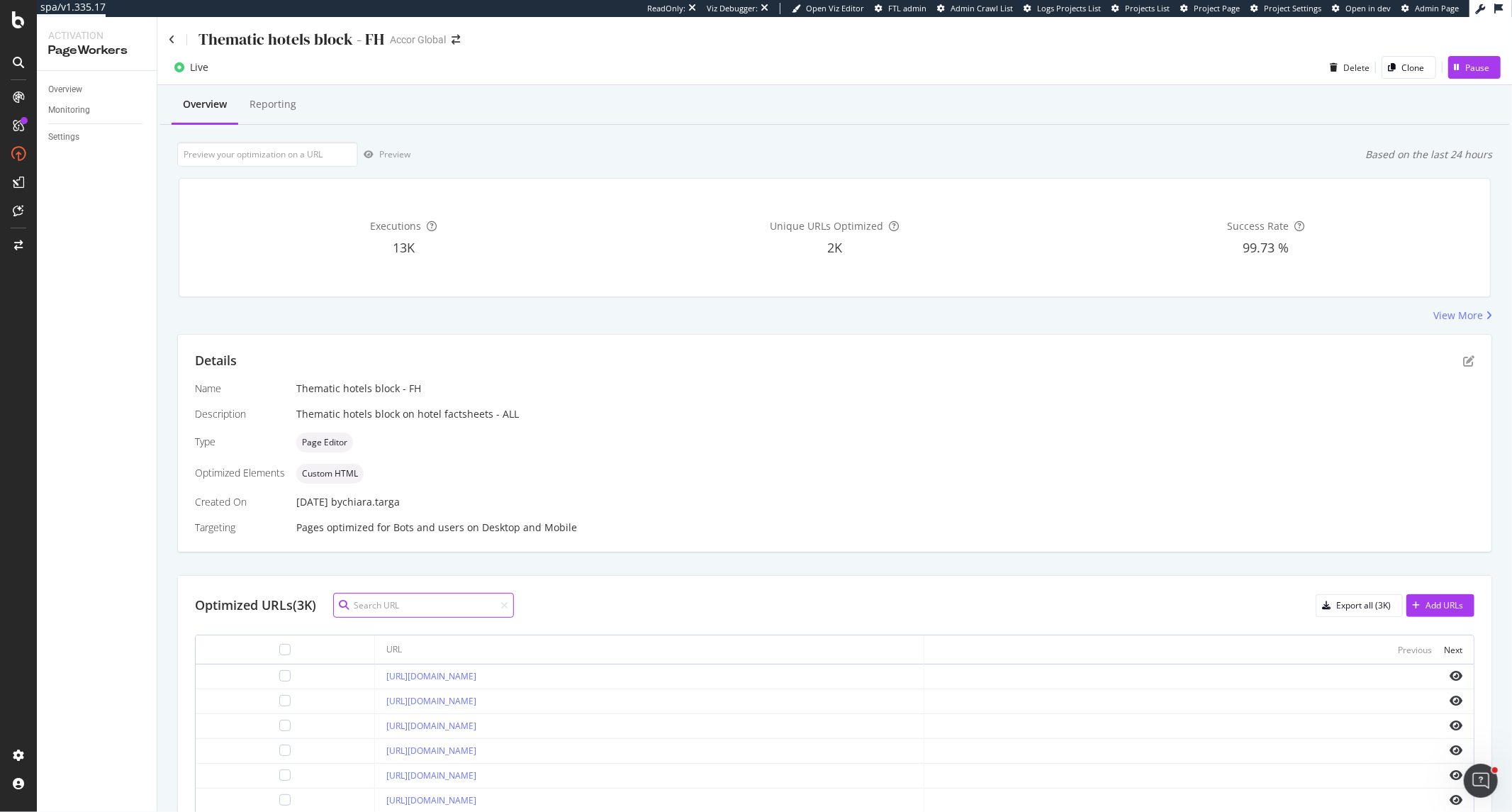
scroll to position [294, 0]
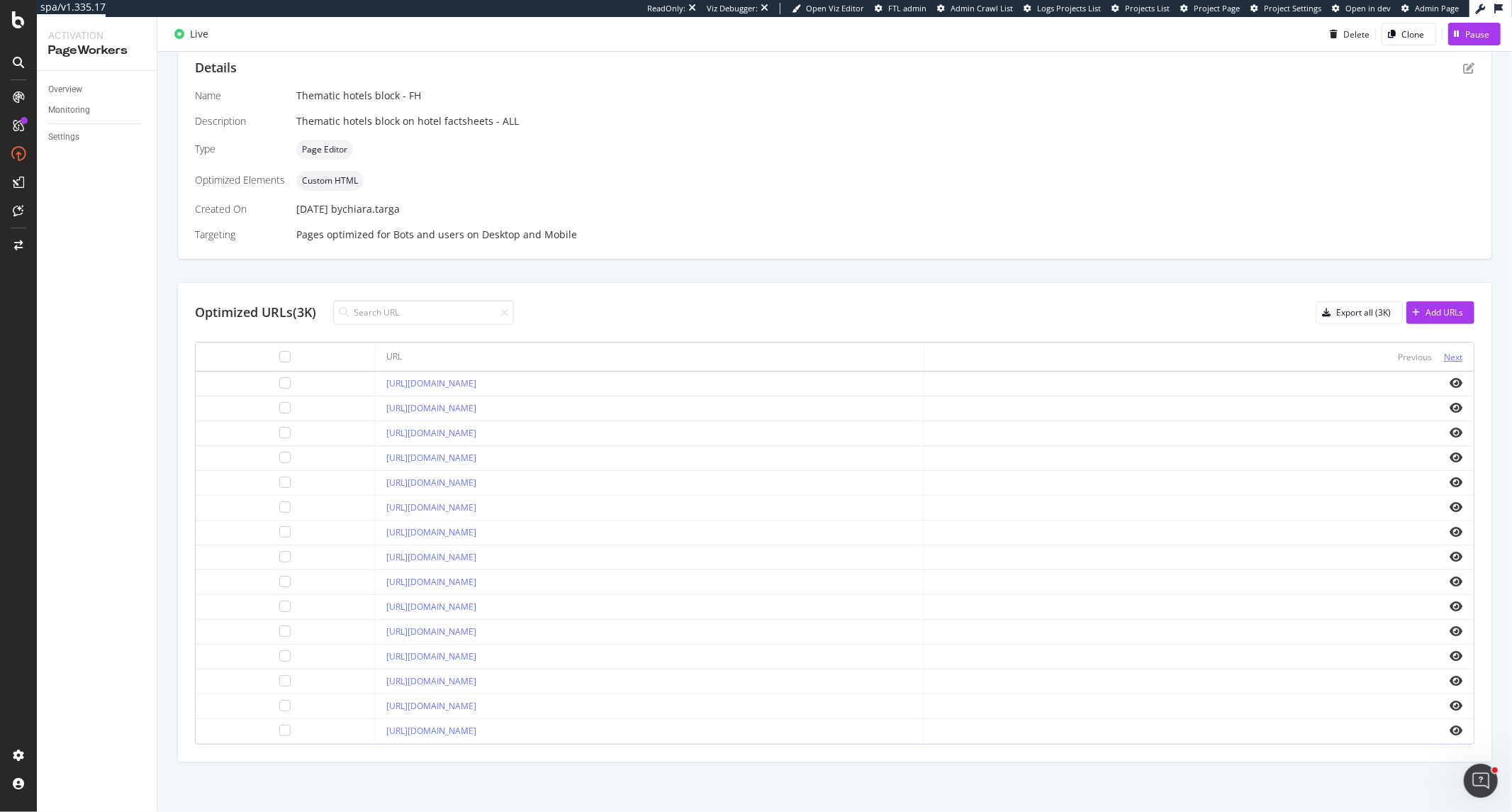
click at [1444, 363] on div "Next" at bounding box center [1453, 356] width 18 height 15
click at [1450, 633] on icon "eye" at bounding box center [1456, 630] width 13 height 11
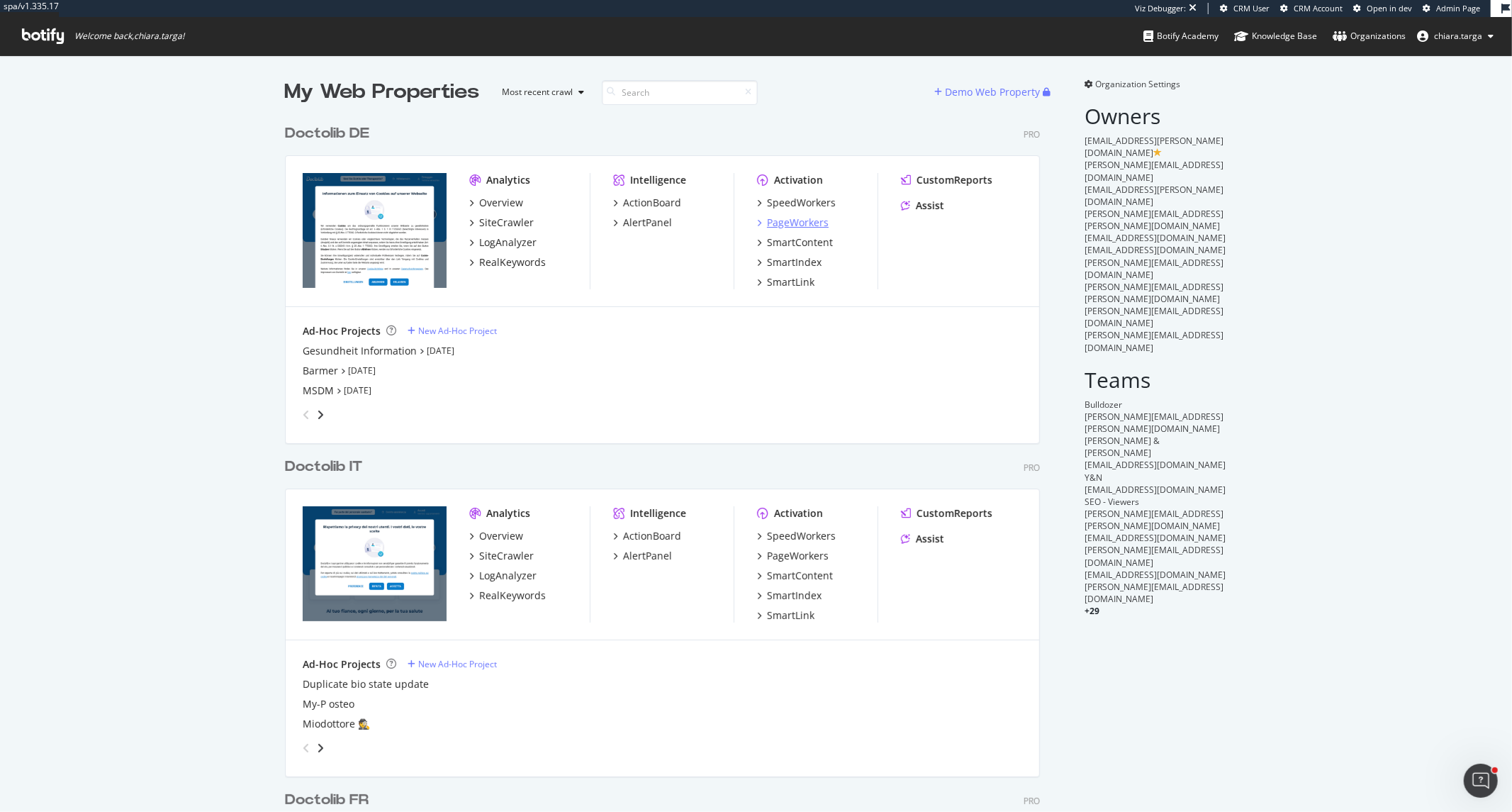
click at [799, 221] on div "PageWorkers" at bounding box center [798, 222] width 62 height 14
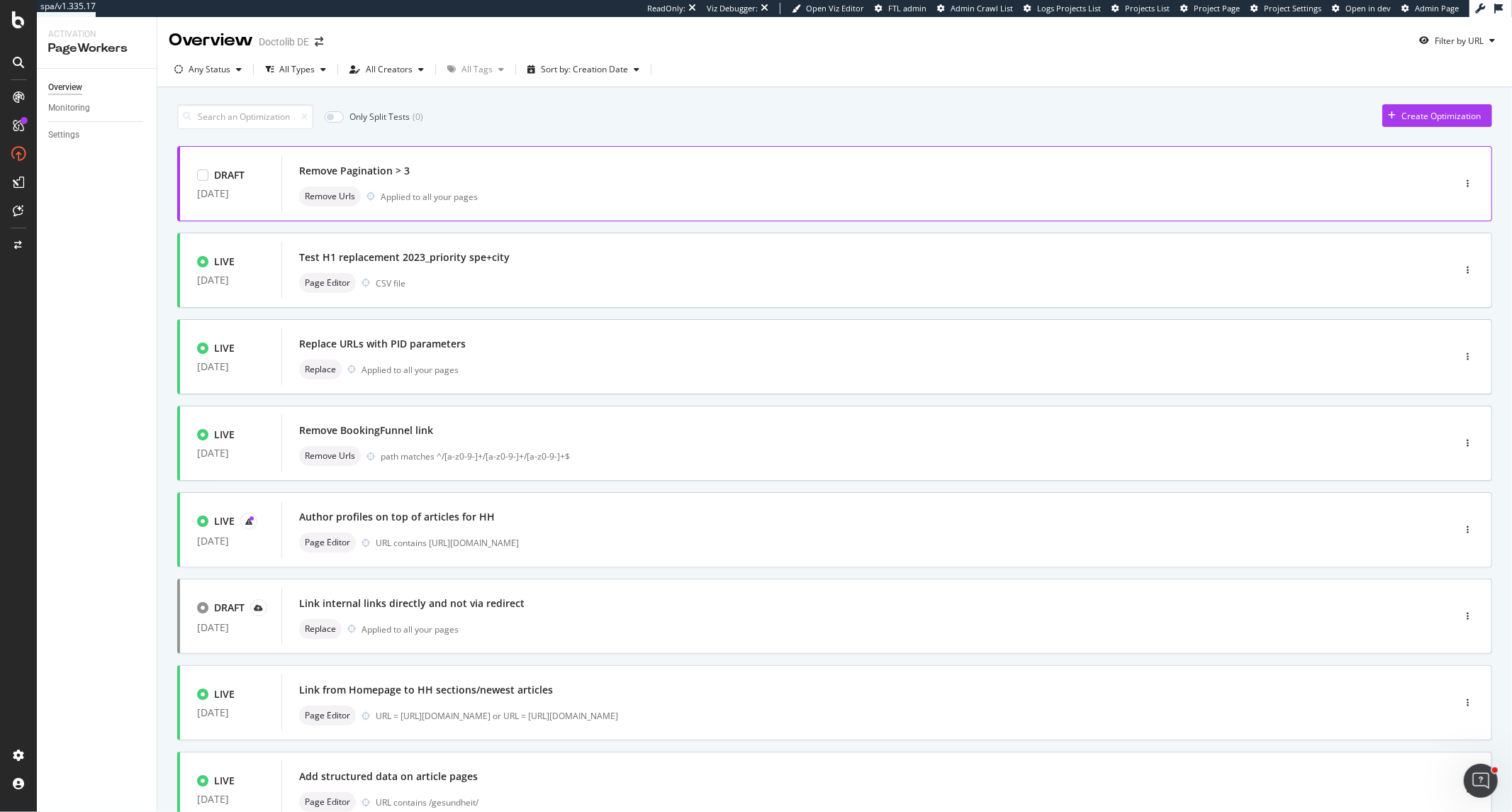
click at [479, 181] on div "Remove Pagination > 3 Remove Urls Applied to all your pages" at bounding box center [846, 183] width 1094 height 45
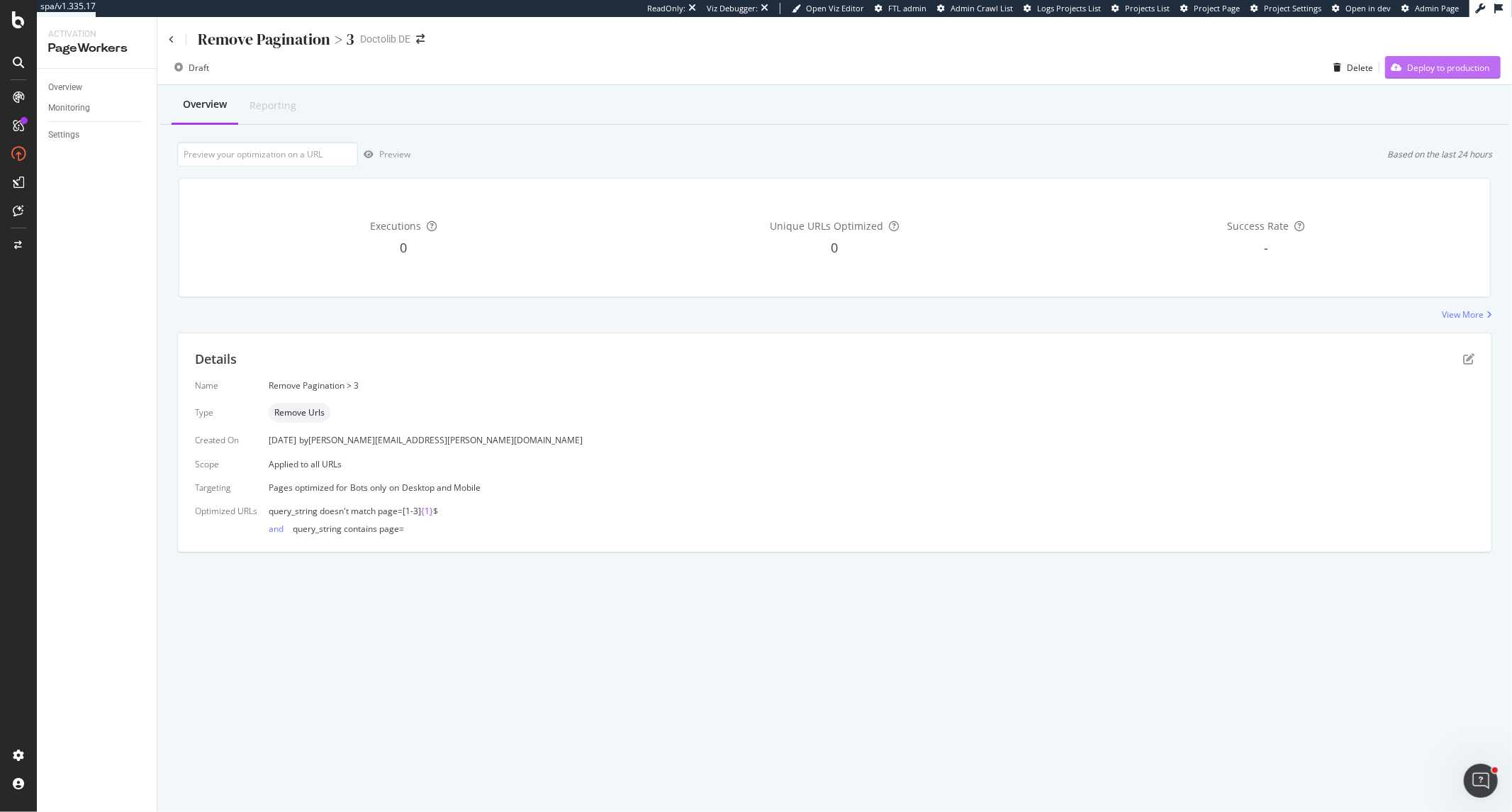
click at [1413, 68] on div "Deploy to production" at bounding box center [1449, 68] width 82 height 12
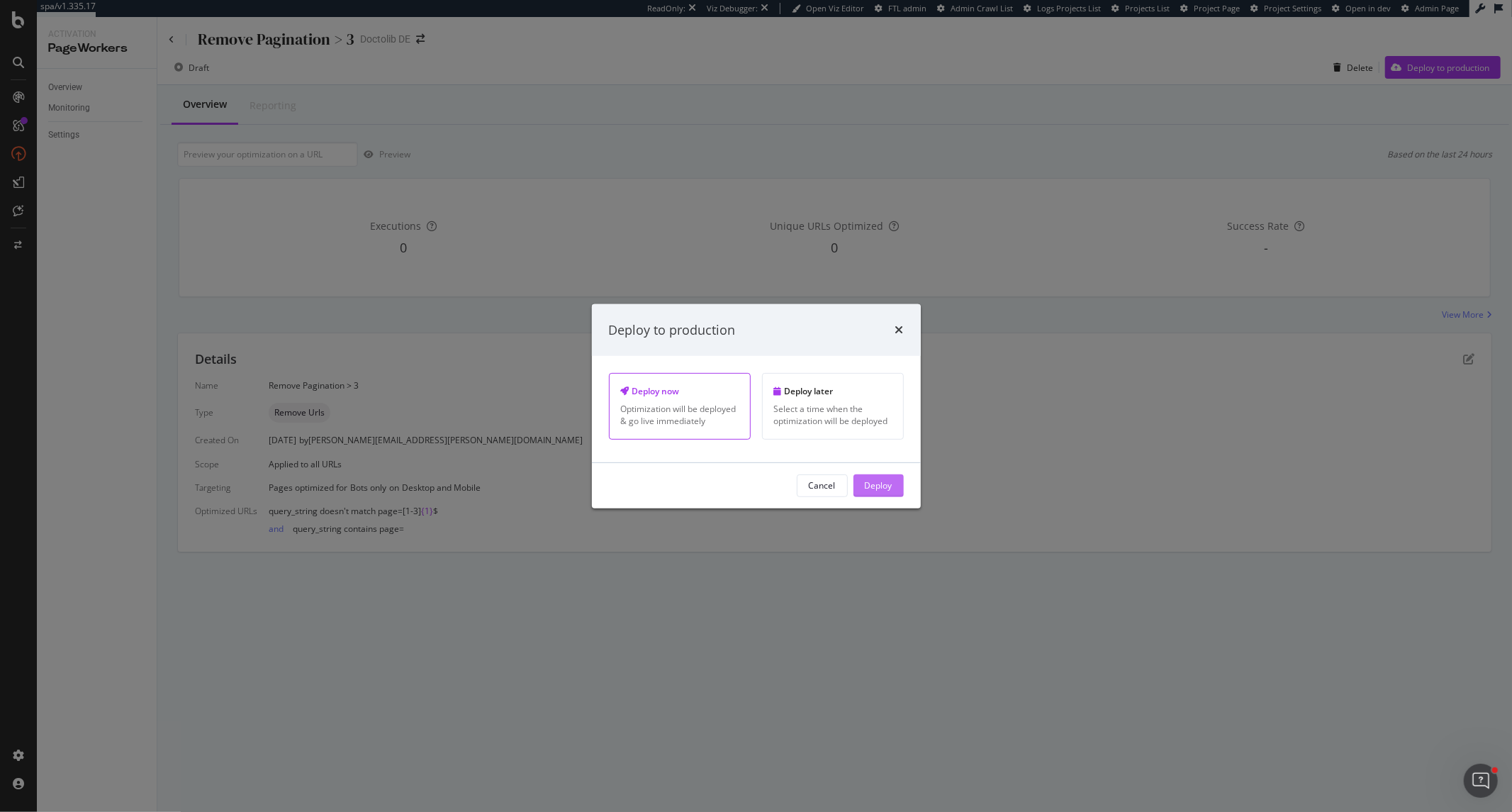
click at [873, 494] on div "Deploy" at bounding box center [879, 485] width 27 height 21
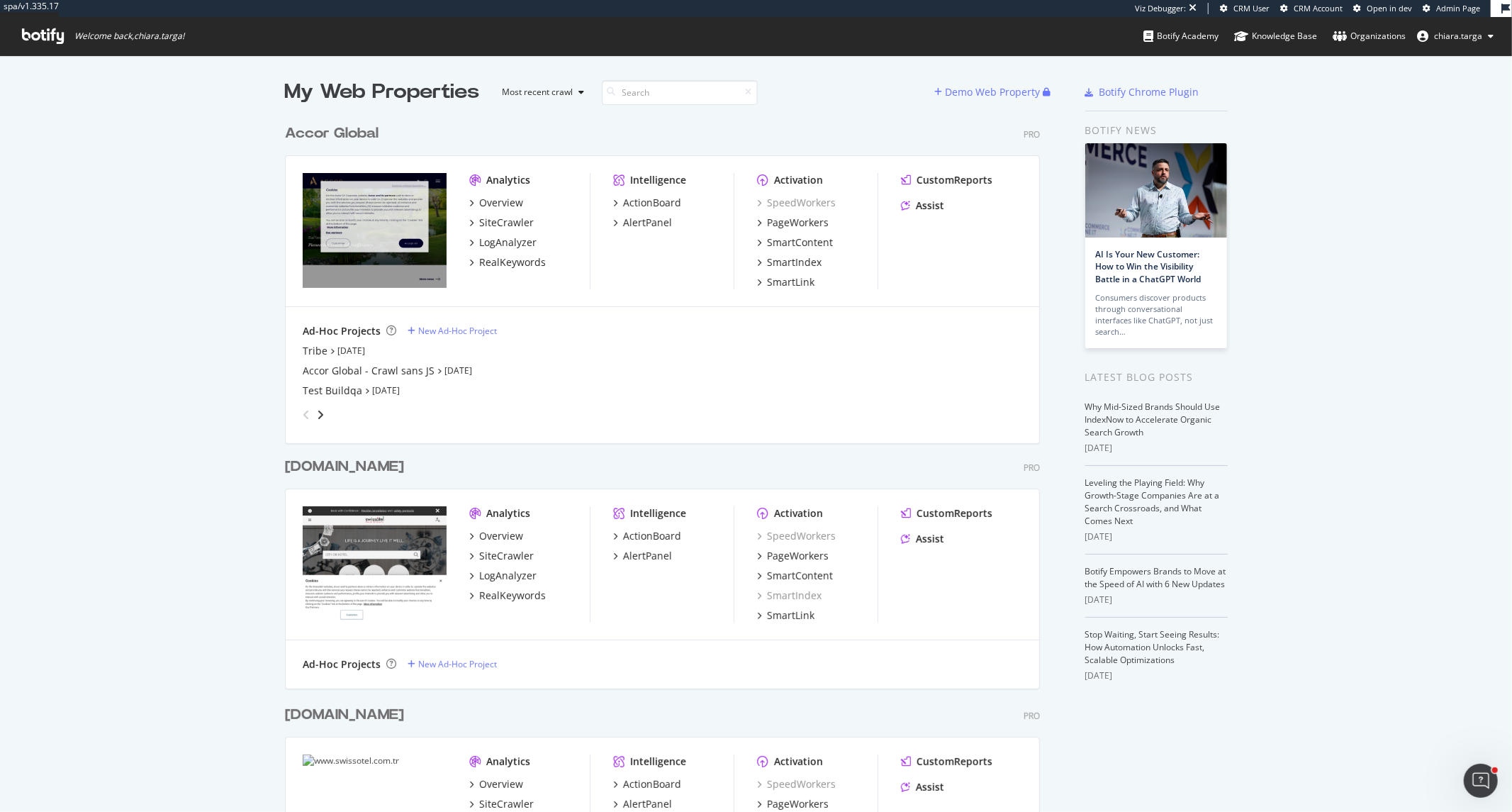
scroll to position [800, 1489]
click at [813, 227] on div "PageWorkers" at bounding box center [798, 222] width 62 height 14
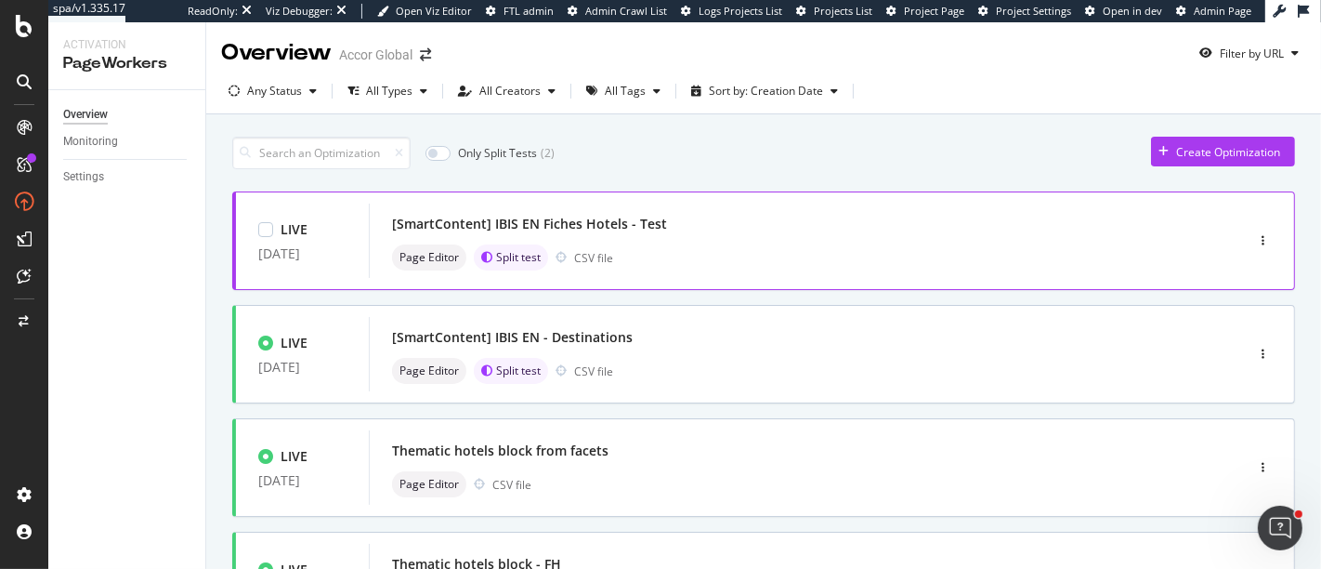
drag, startPoint x: 729, startPoint y: 245, endPoint x: 728, endPoint y: 277, distance: 31.6
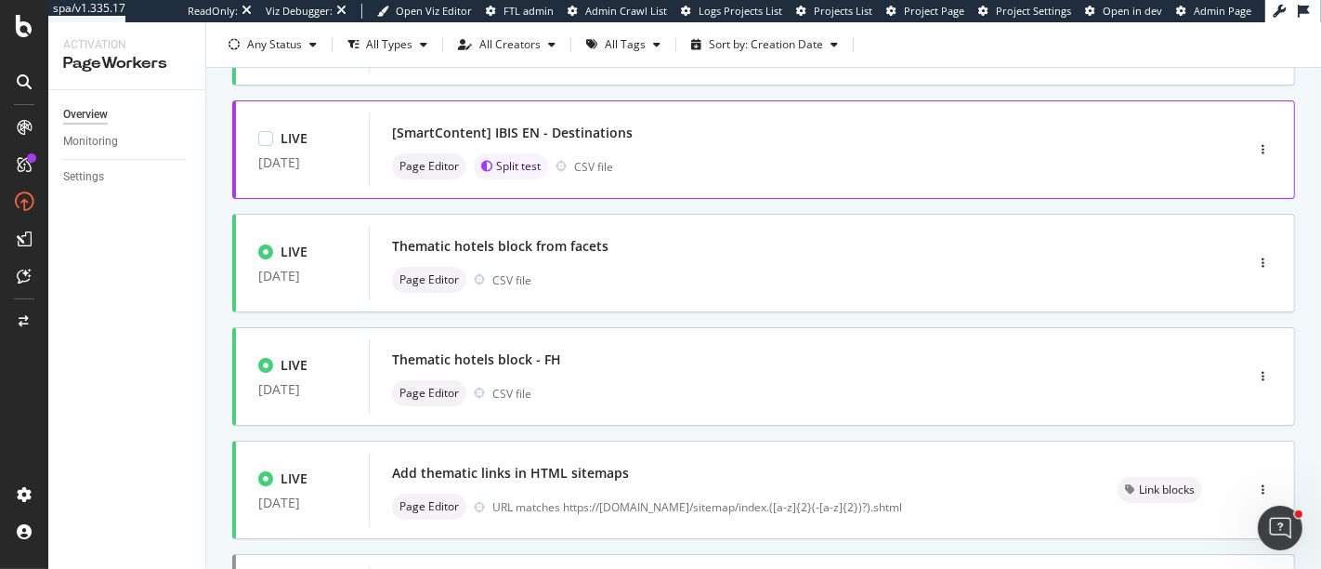
scroll to position [195, 0]
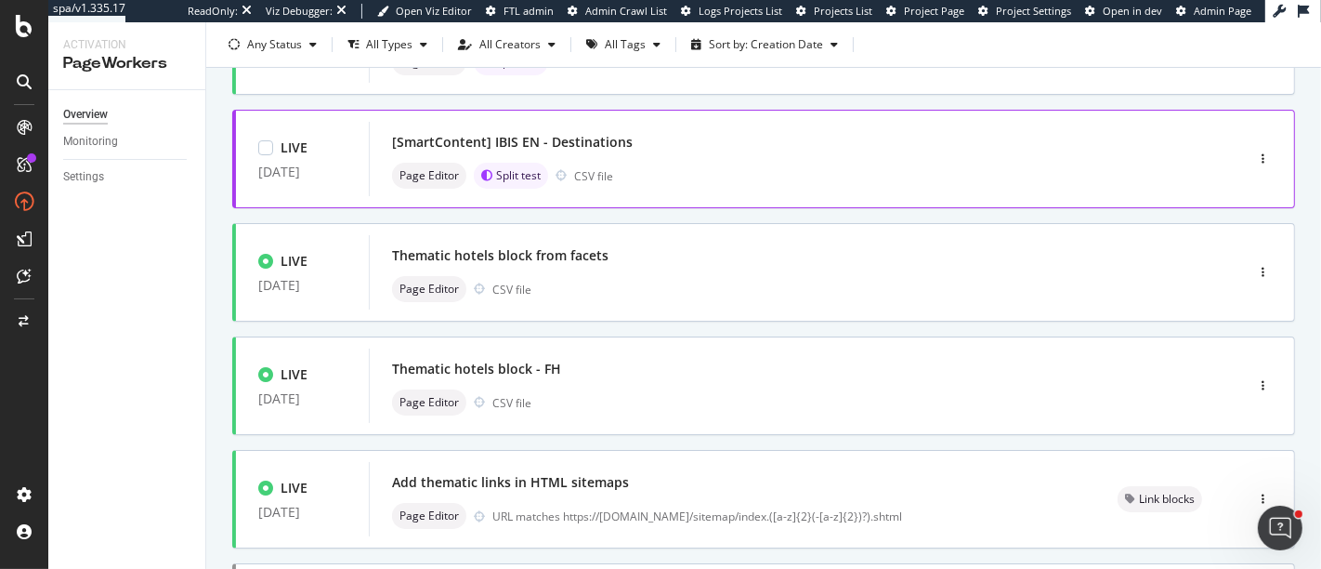
click at [723, 171] on div "Page Editor Split test CSV file" at bounding box center [778, 176] width 773 height 26
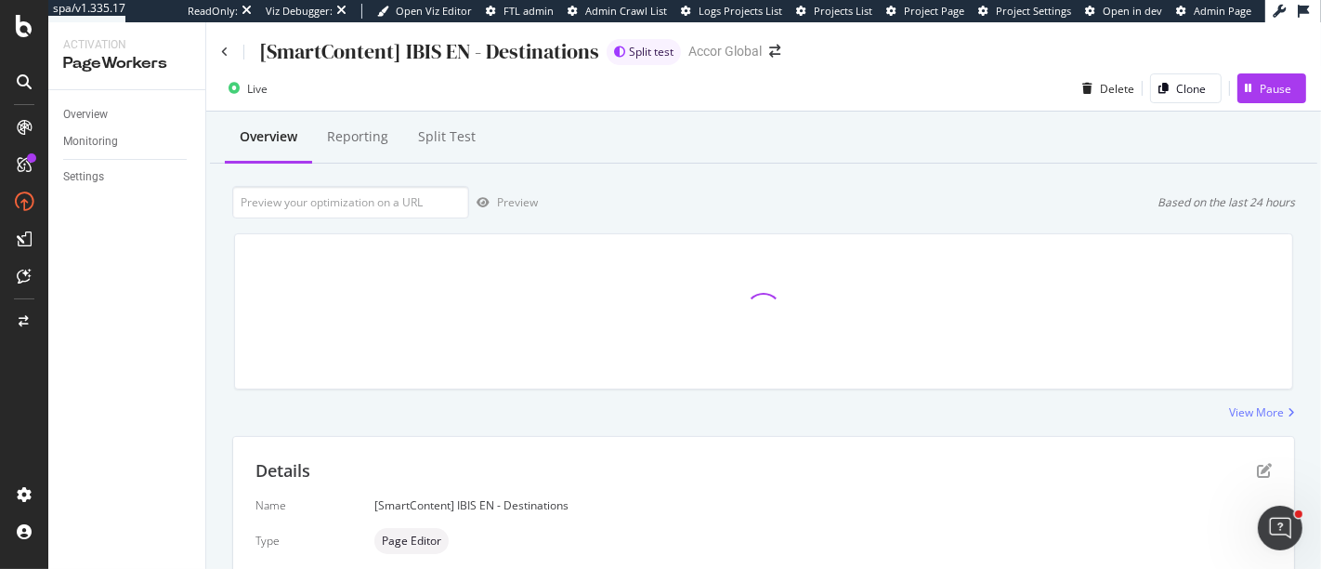
scroll to position [505, 0]
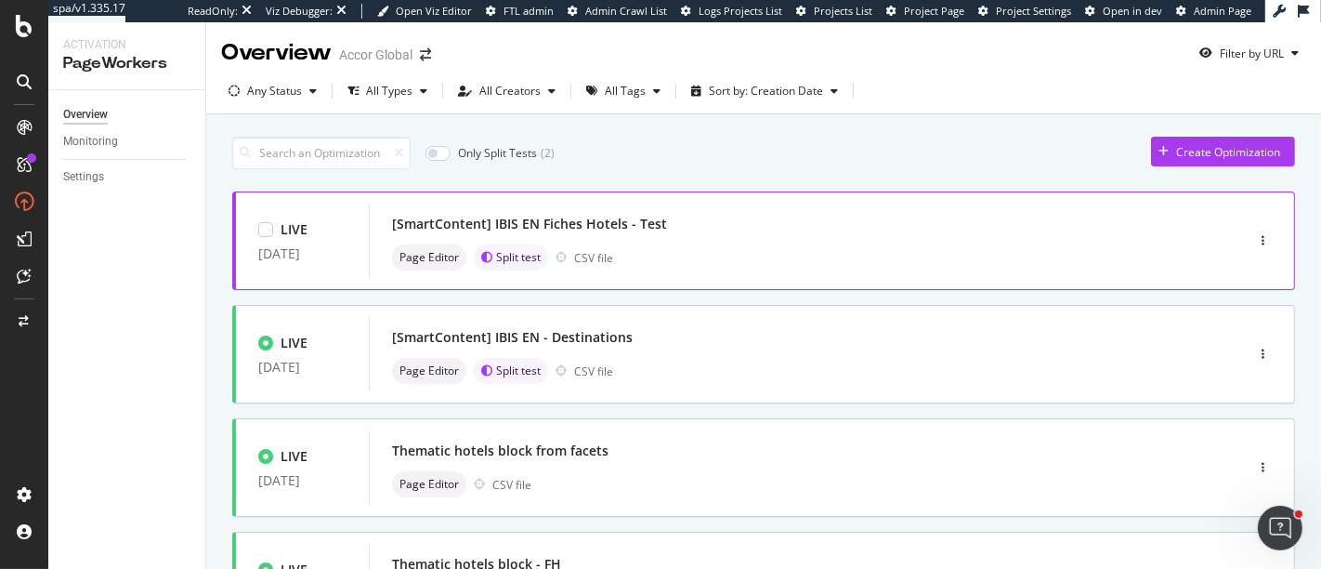
click at [738, 218] on div "[SmartContent] IBIS EN Fiches Hotels - Test" at bounding box center [778, 224] width 773 height 26
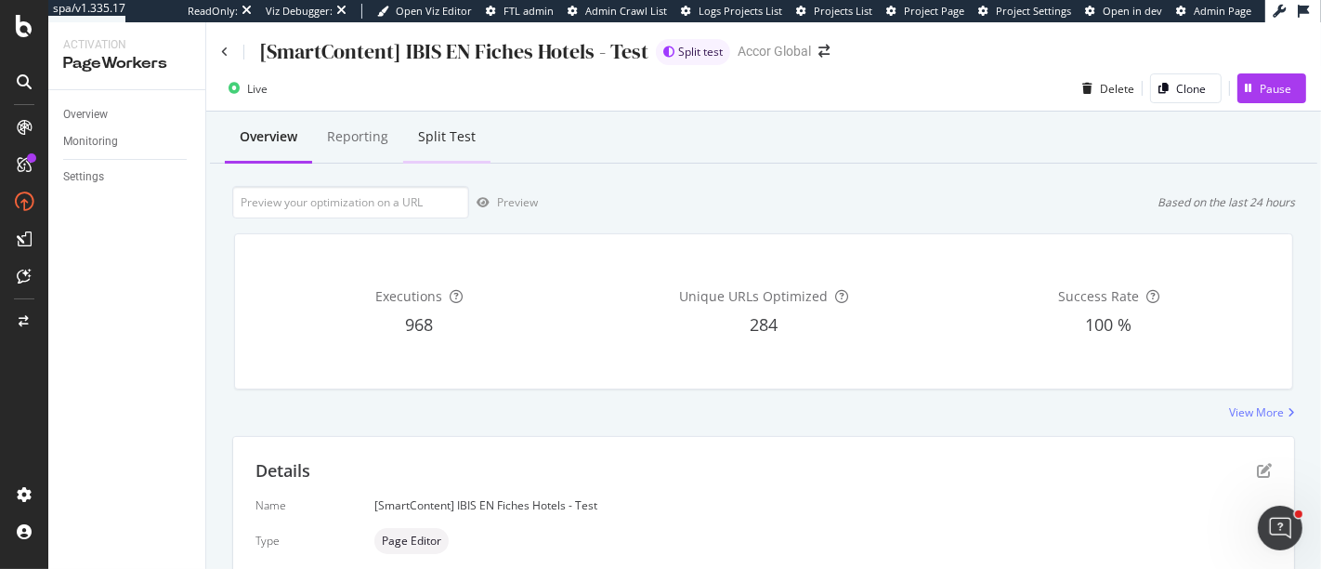
click at [426, 148] on div "Split Test" at bounding box center [446, 137] width 87 height 51
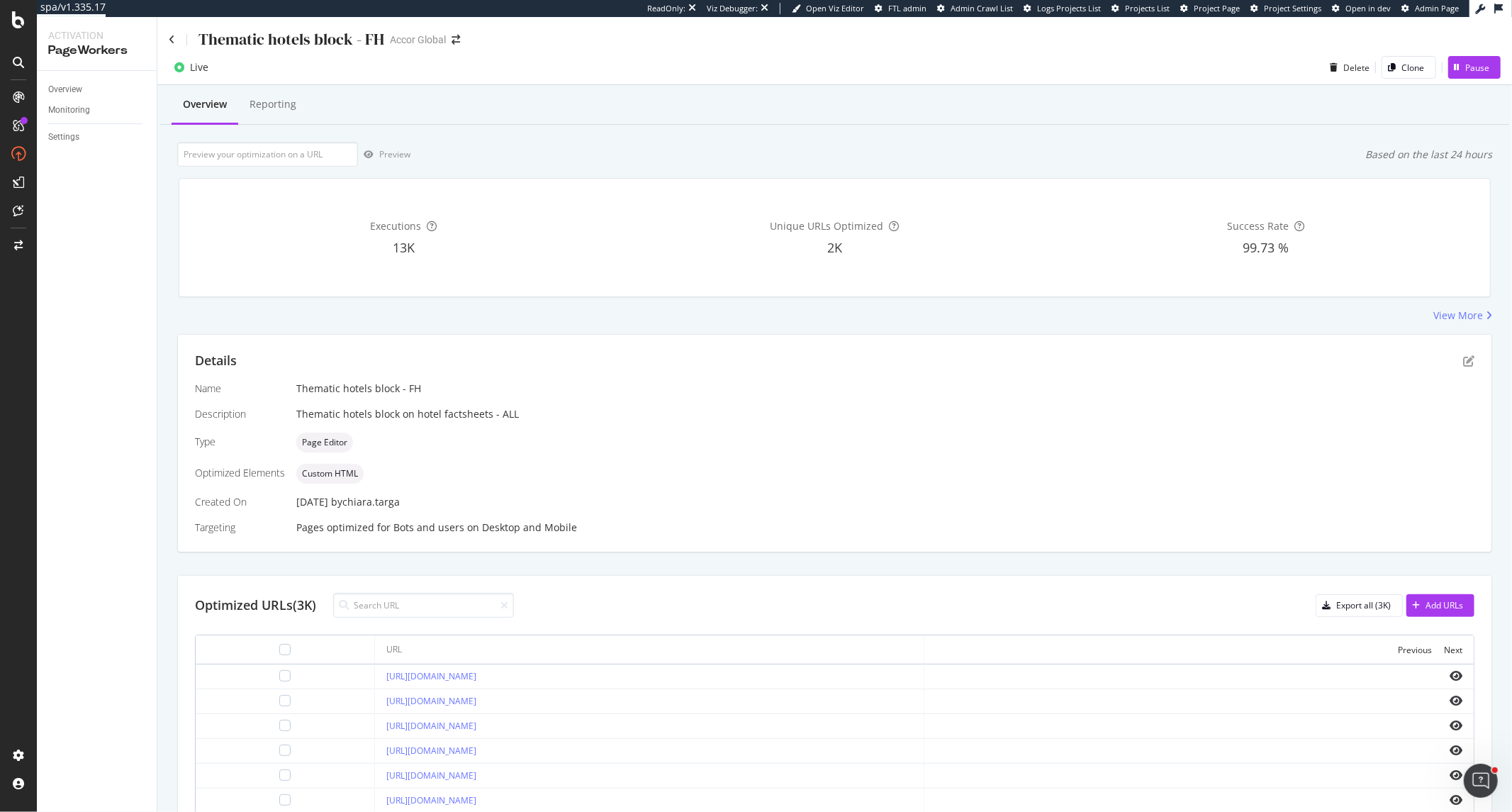
scroll to position [287, 0]
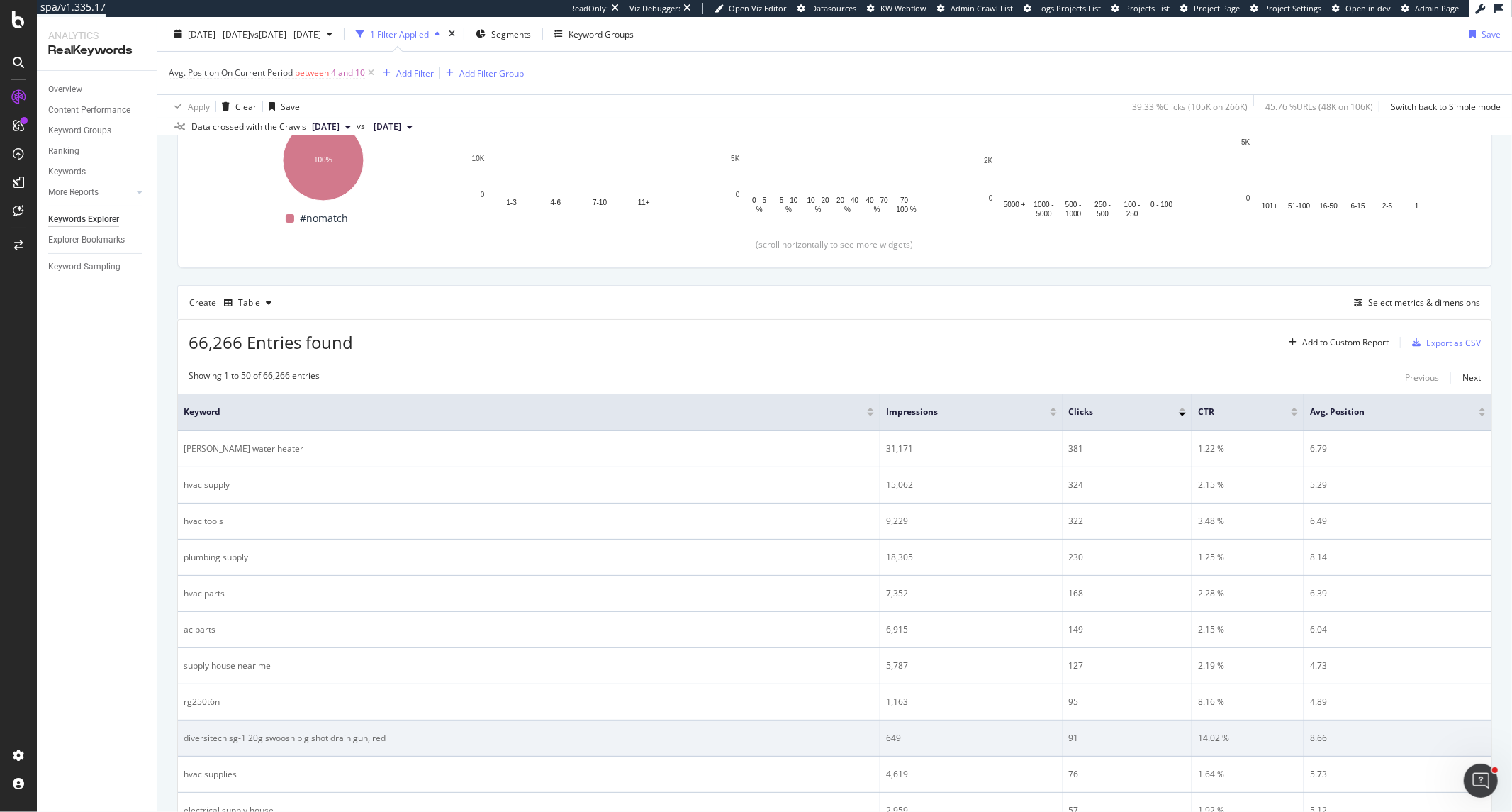
scroll to position [236, 0]
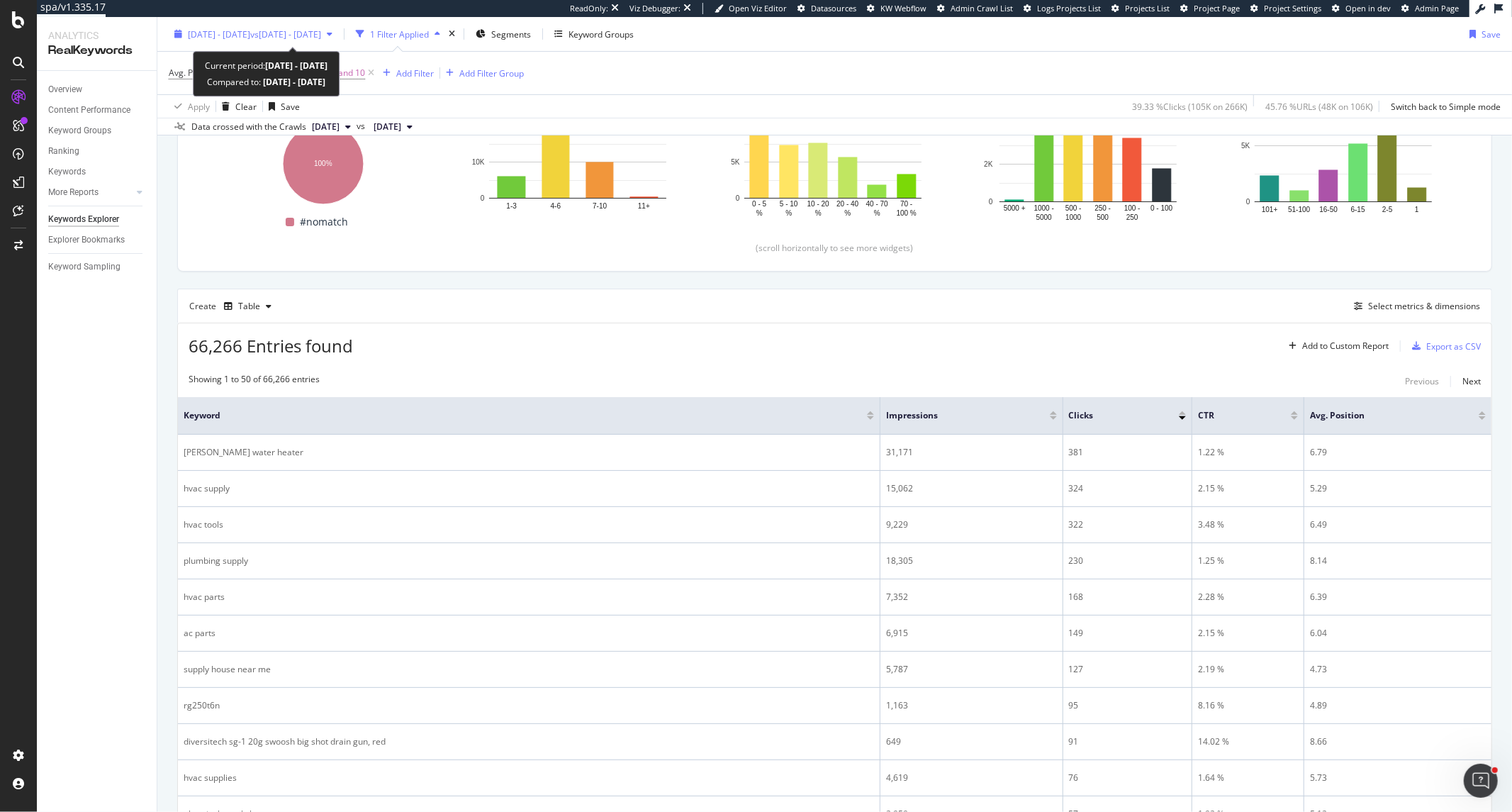
click at [274, 40] on div "[DATE] - [DATE] vs [DATE] - [DATE]" at bounding box center [253, 34] width 169 height 21
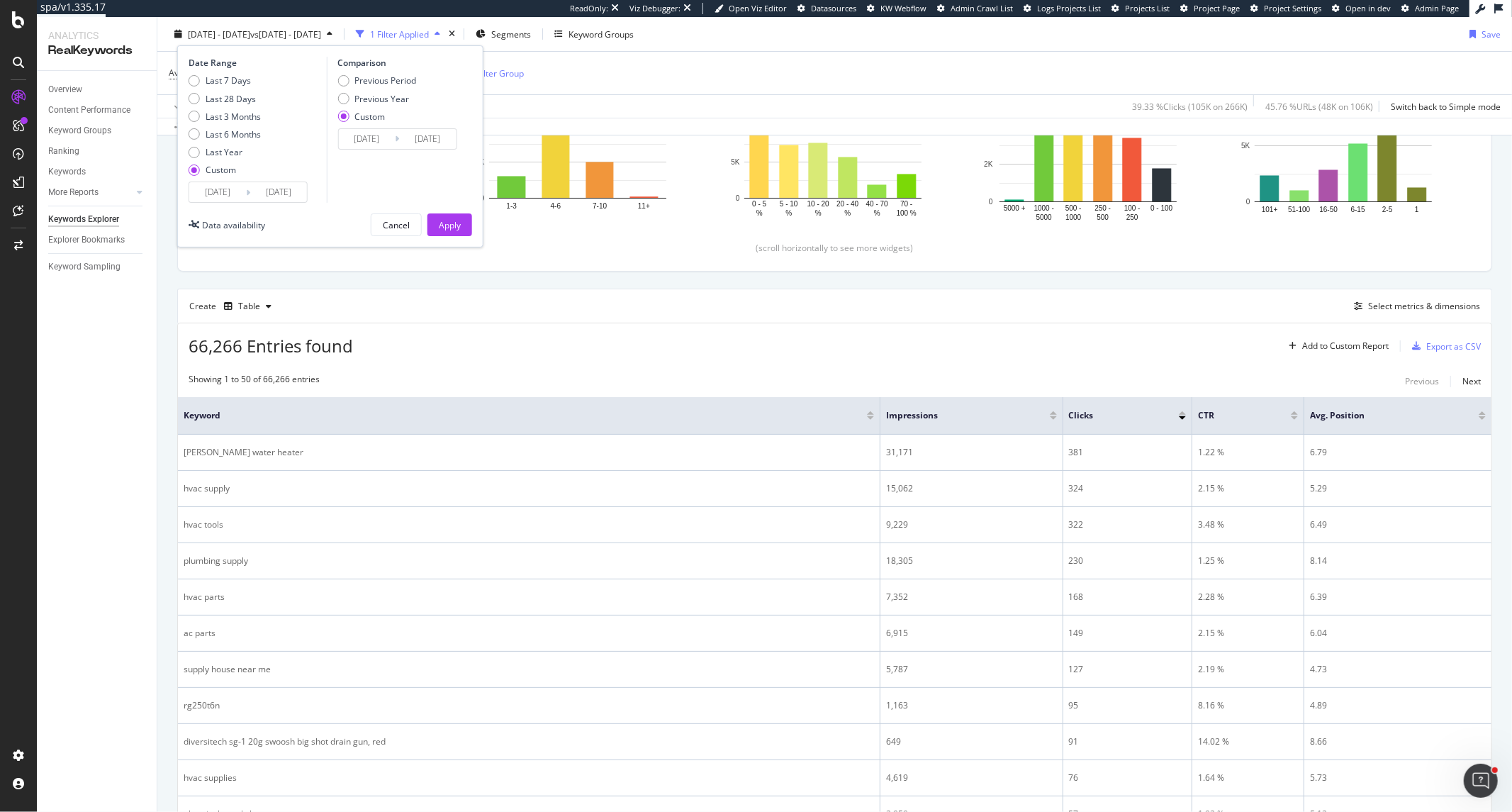
click at [412, 298] on div "Create Table Select metrics & dimensions" at bounding box center [834, 305] width 1315 height 34
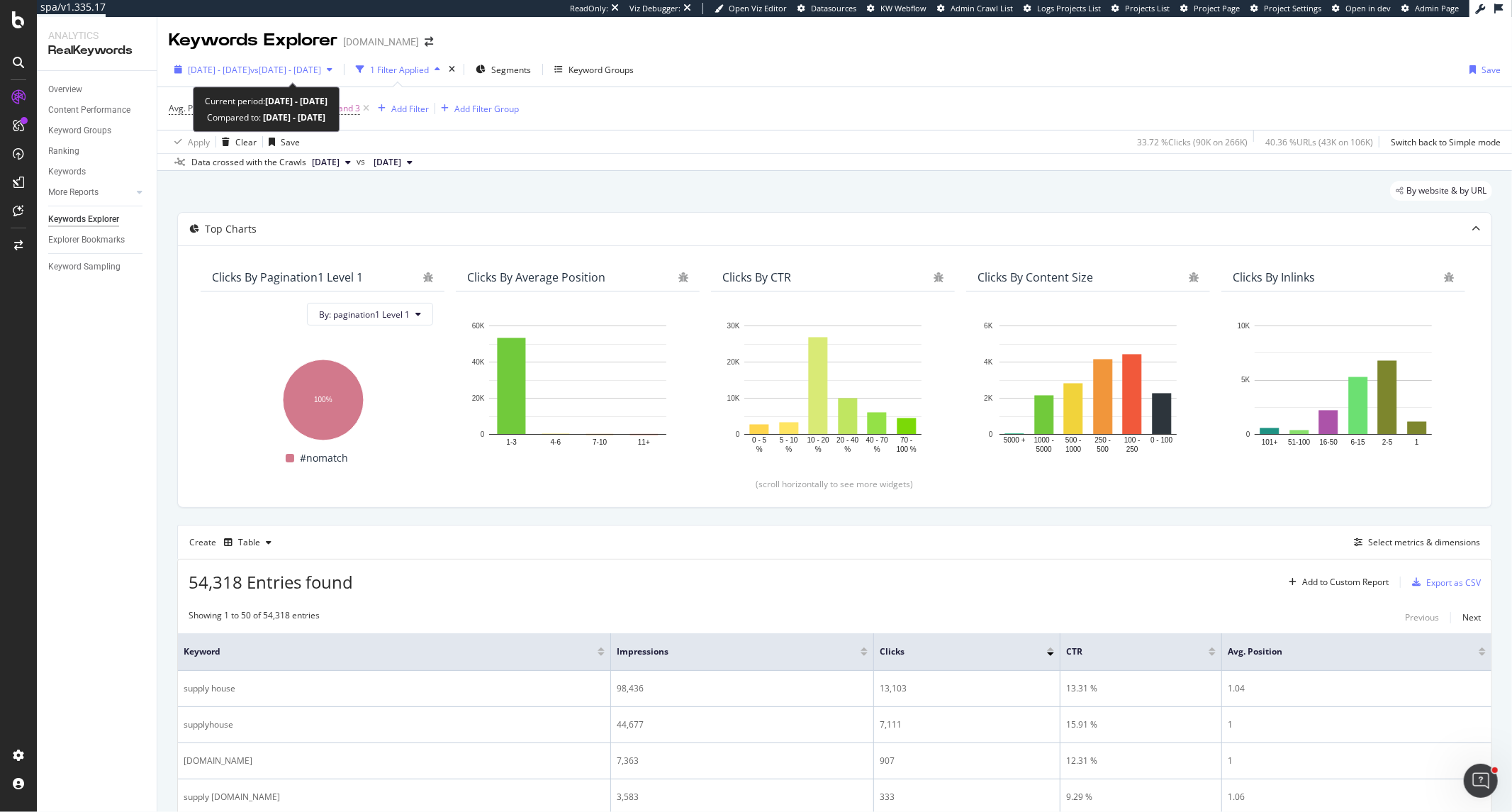
click at [321, 72] on span "vs 2023 Jun. 1st - 2023 Jun. 30th" at bounding box center [285, 70] width 71 height 12
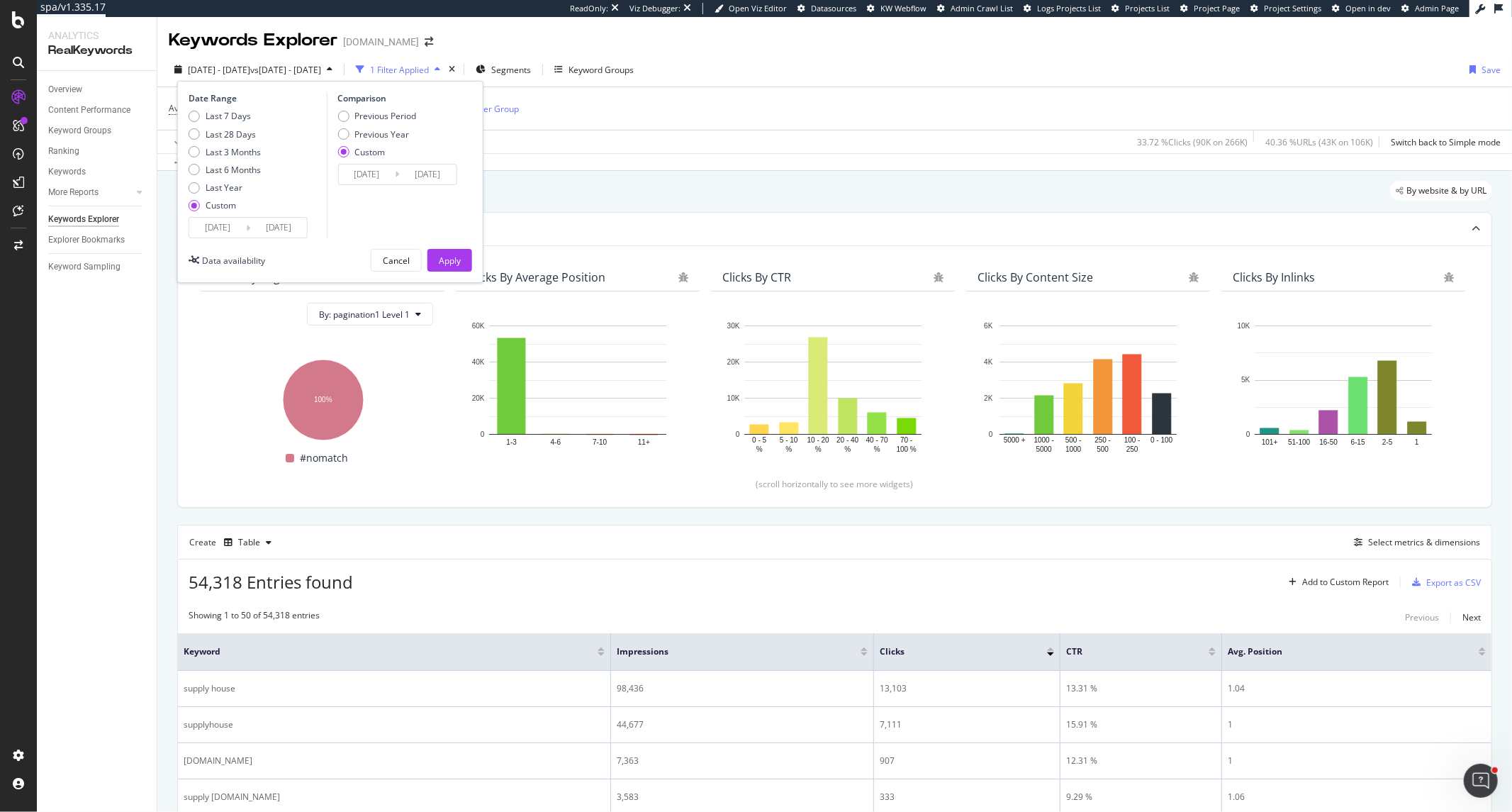
click at [577, 194] on div "By website & by URL" at bounding box center [834, 196] width 1315 height 31
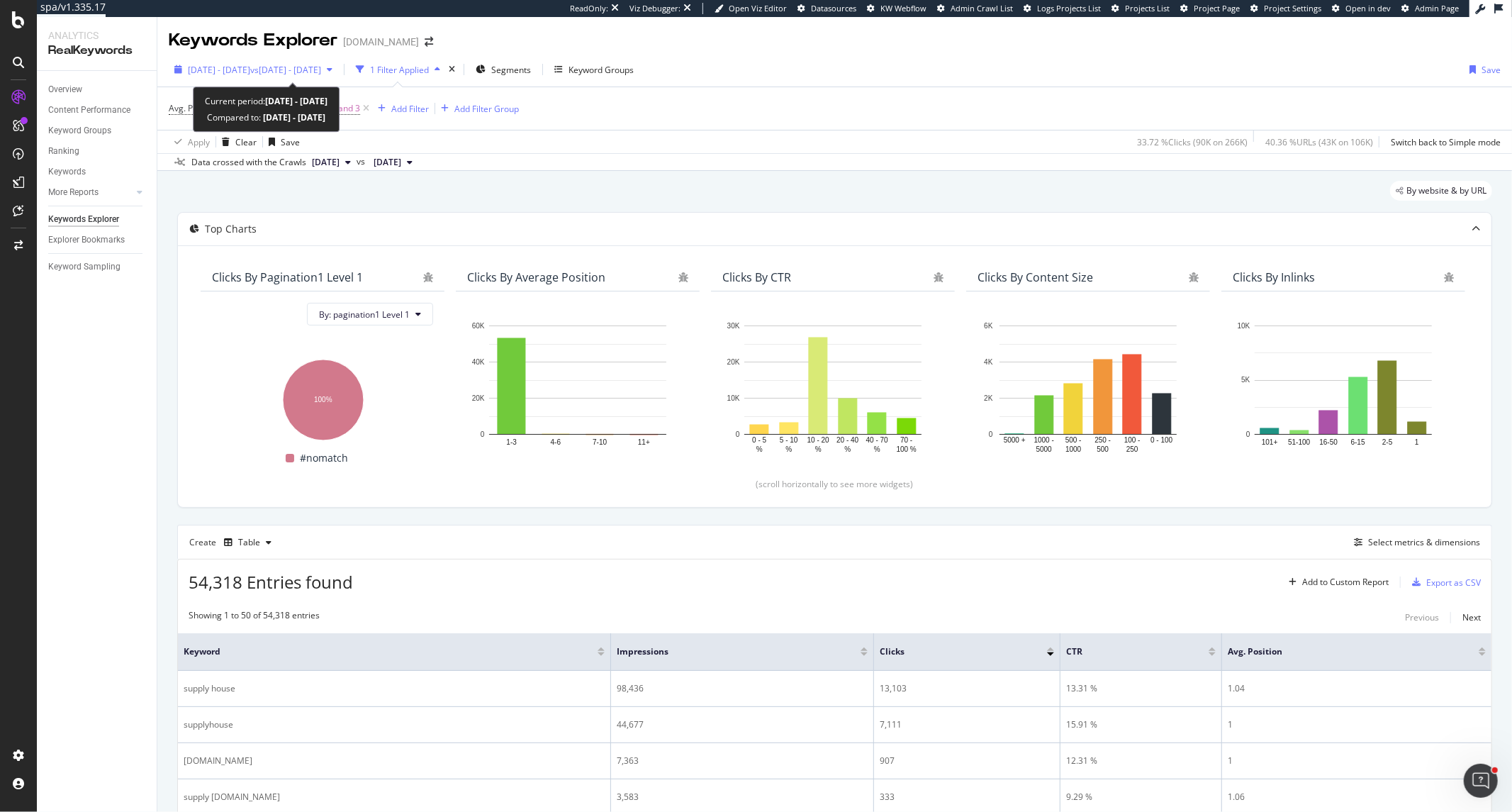
click at [338, 62] on div "[DATE] - [DATE] vs [DATE] - [DATE]" at bounding box center [253, 69] width 169 height 21
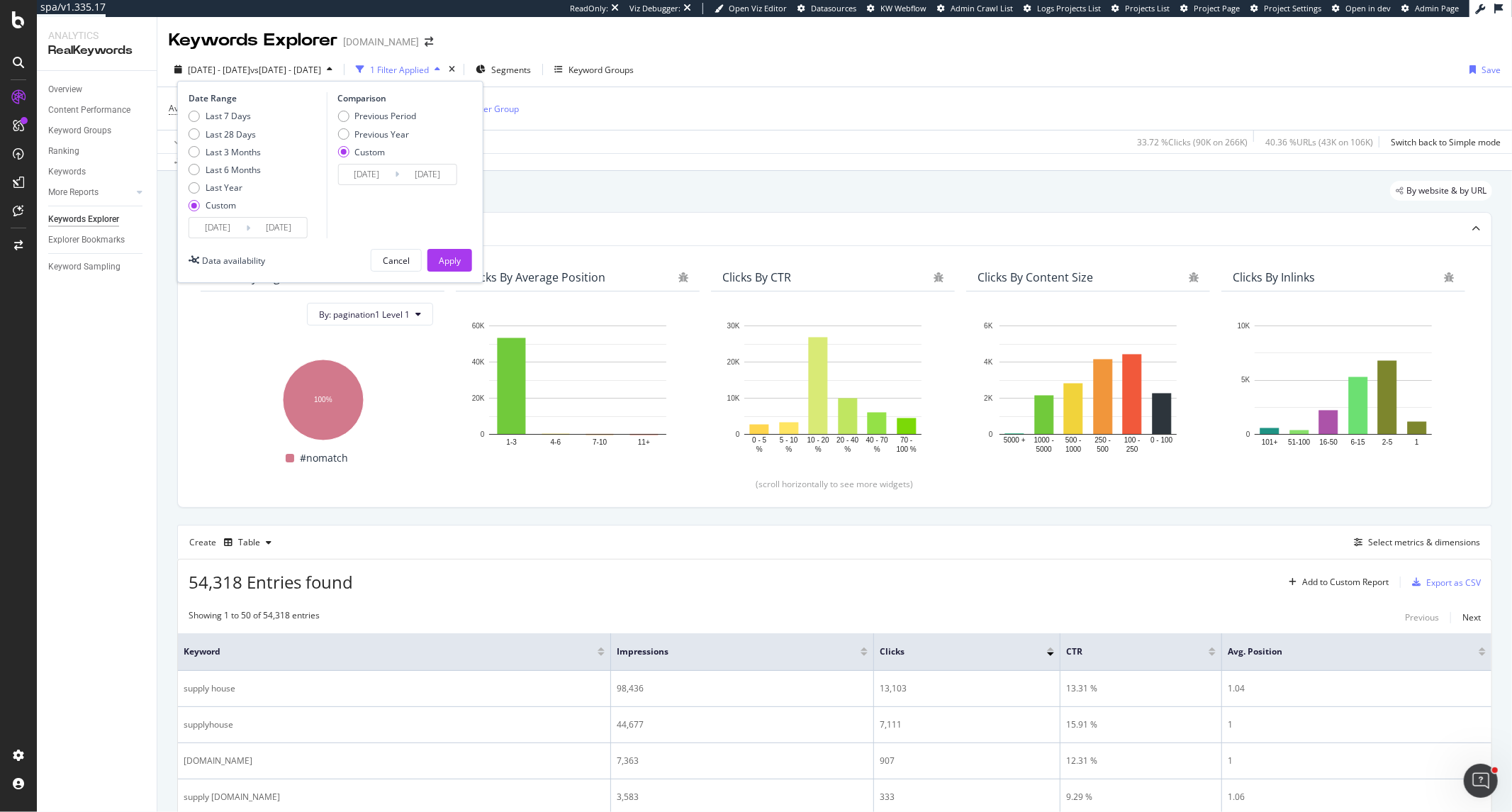
click at [618, 195] on div "By website & by URL" at bounding box center [834, 196] width 1315 height 31
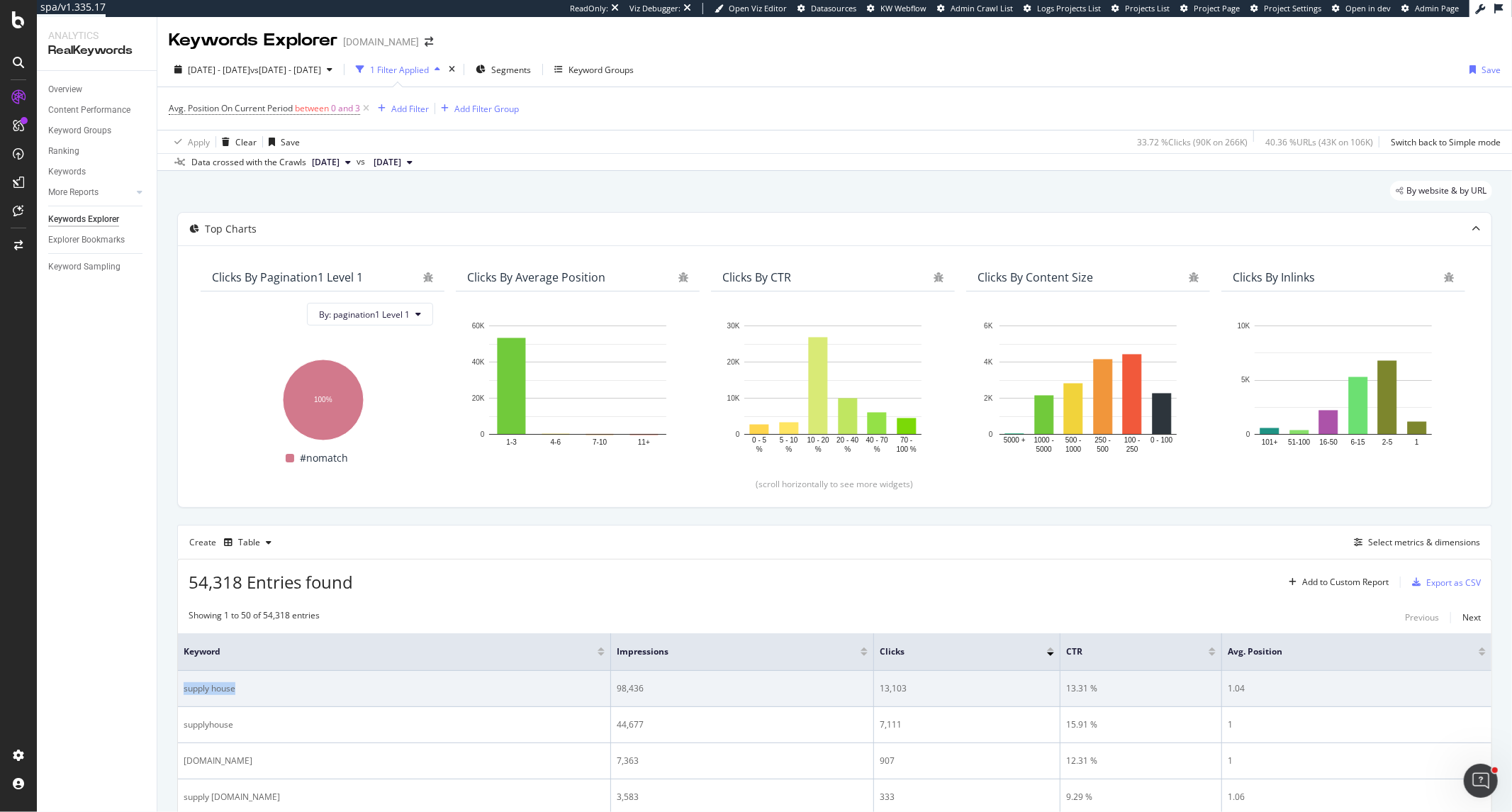
drag, startPoint x: 258, startPoint y: 697, endPoint x: 177, endPoint y: 693, distance: 81.1
click at [178, 693] on td "supply house" at bounding box center [395, 688] width 434 height 36
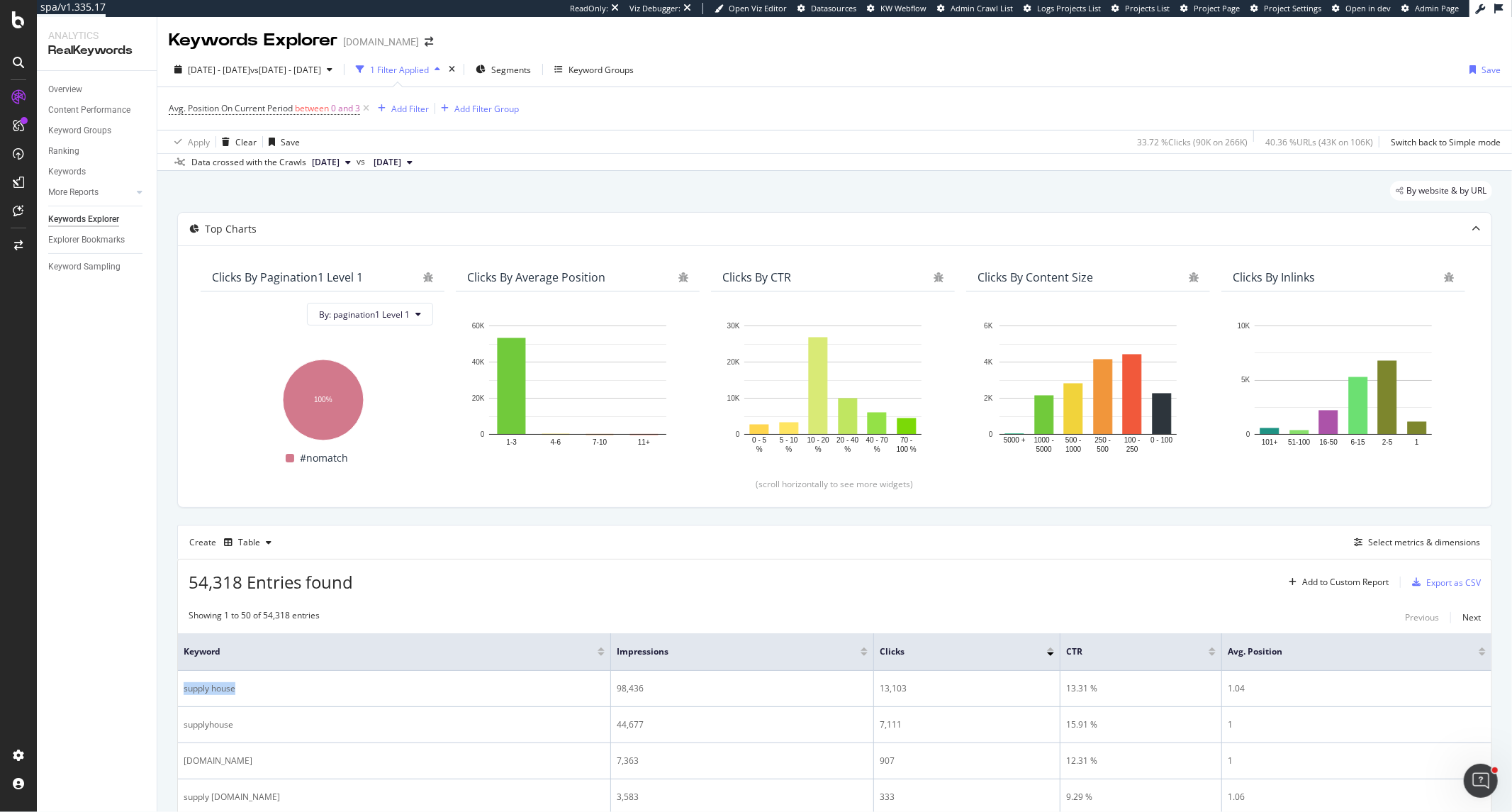
copy div "supply house"
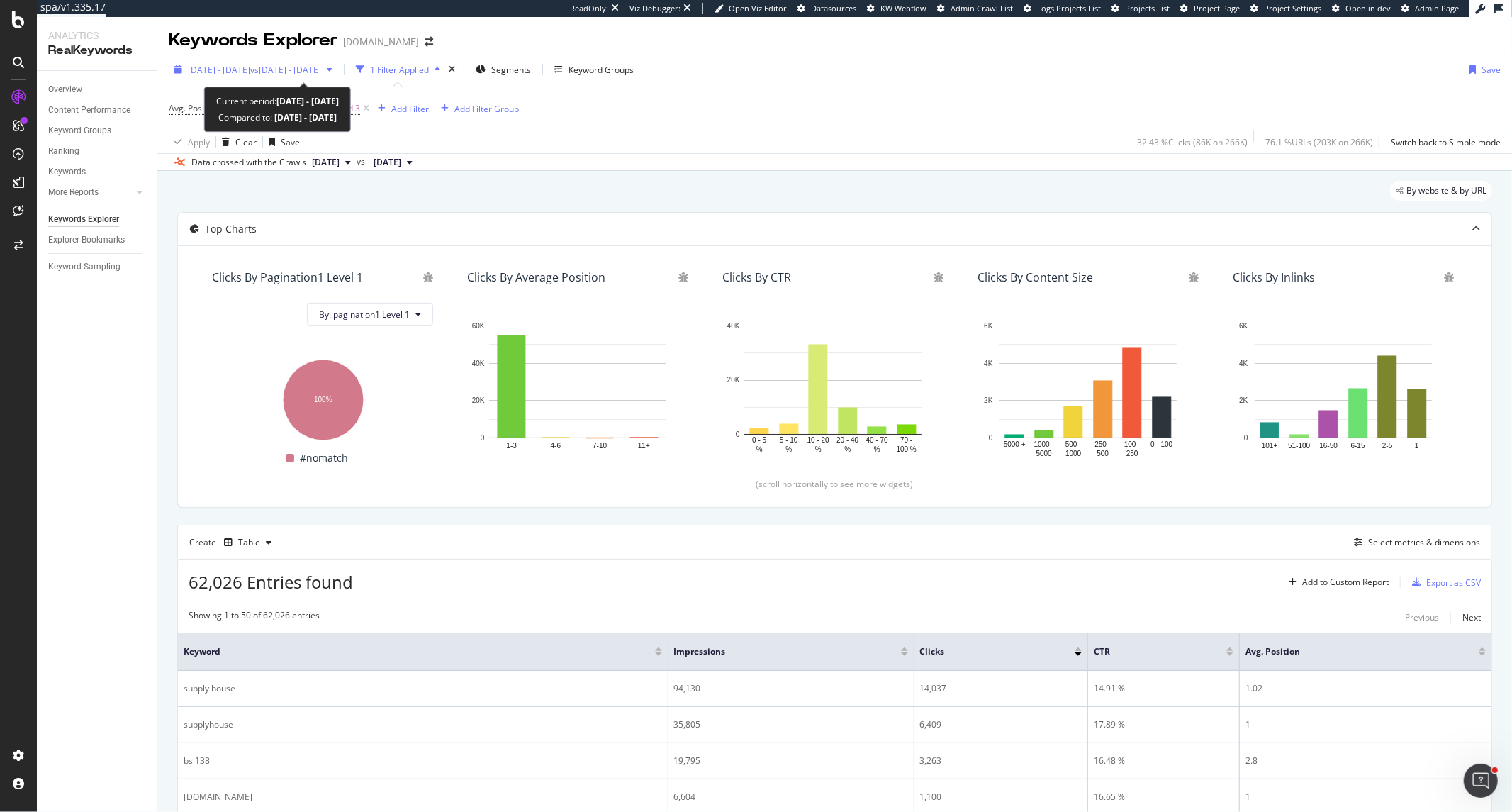
click at [321, 69] on span "vs 2023 Jun. 1st - 2023 Jun. 30th" at bounding box center [285, 70] width 71 height 12
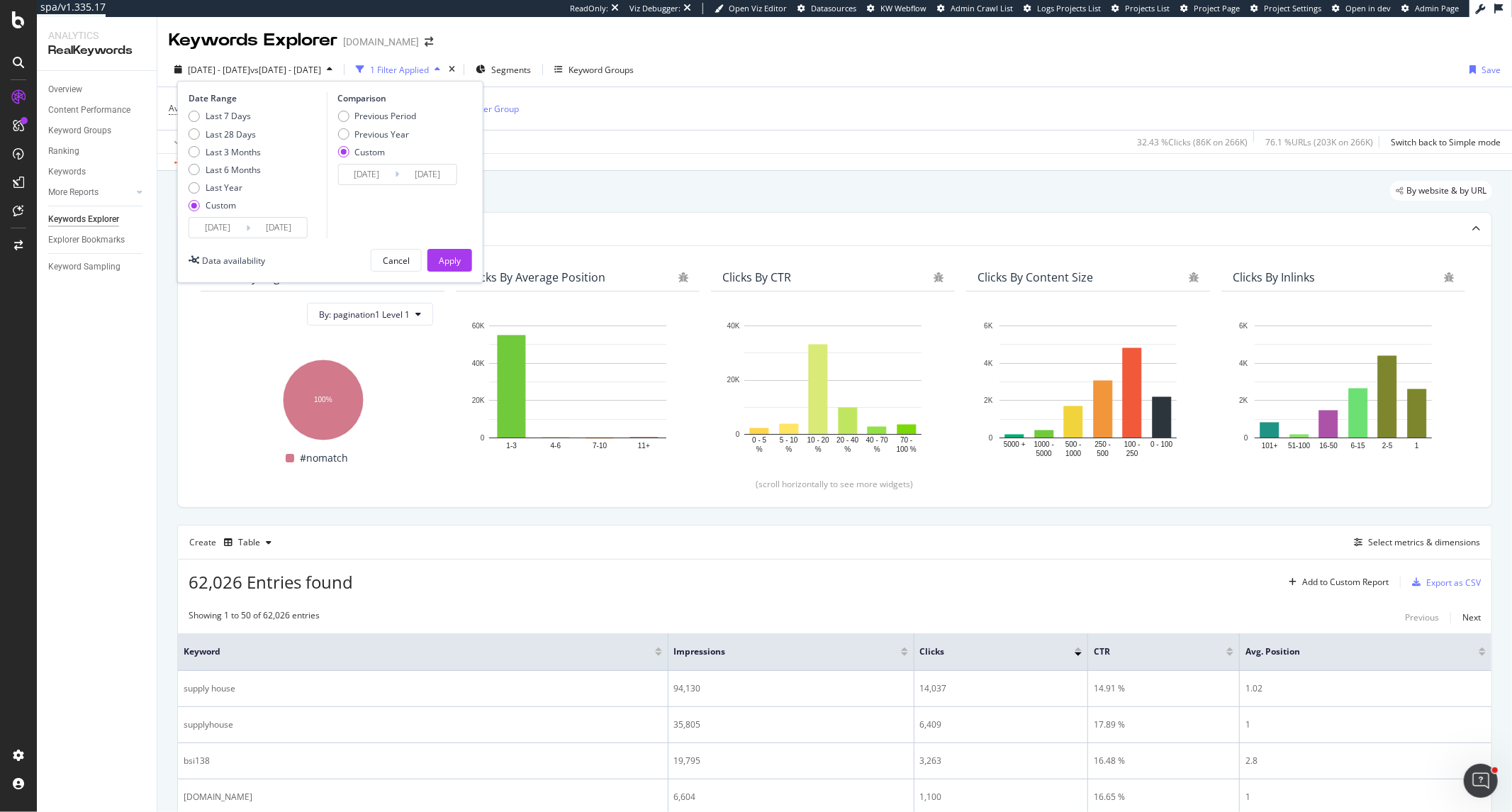
click at [67, 385] on div "Overview Content Performance Keyword Groups Ranking Keywords More Reports Count…" at bounding box center [96, 441] width 120 height 741
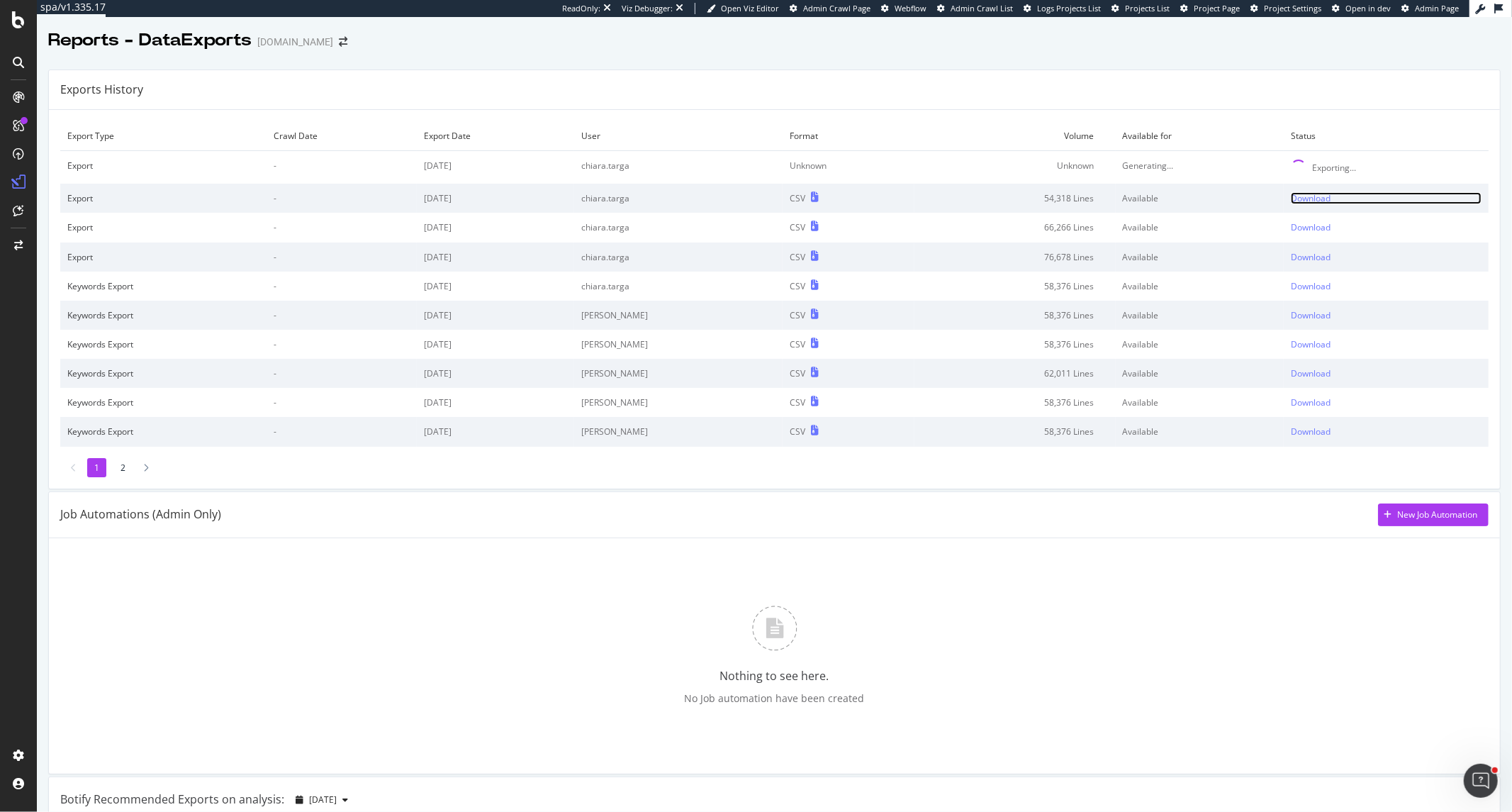
click at [1291, 196] on div "Download" at bounding box center [1311, 198] width 40 height 12
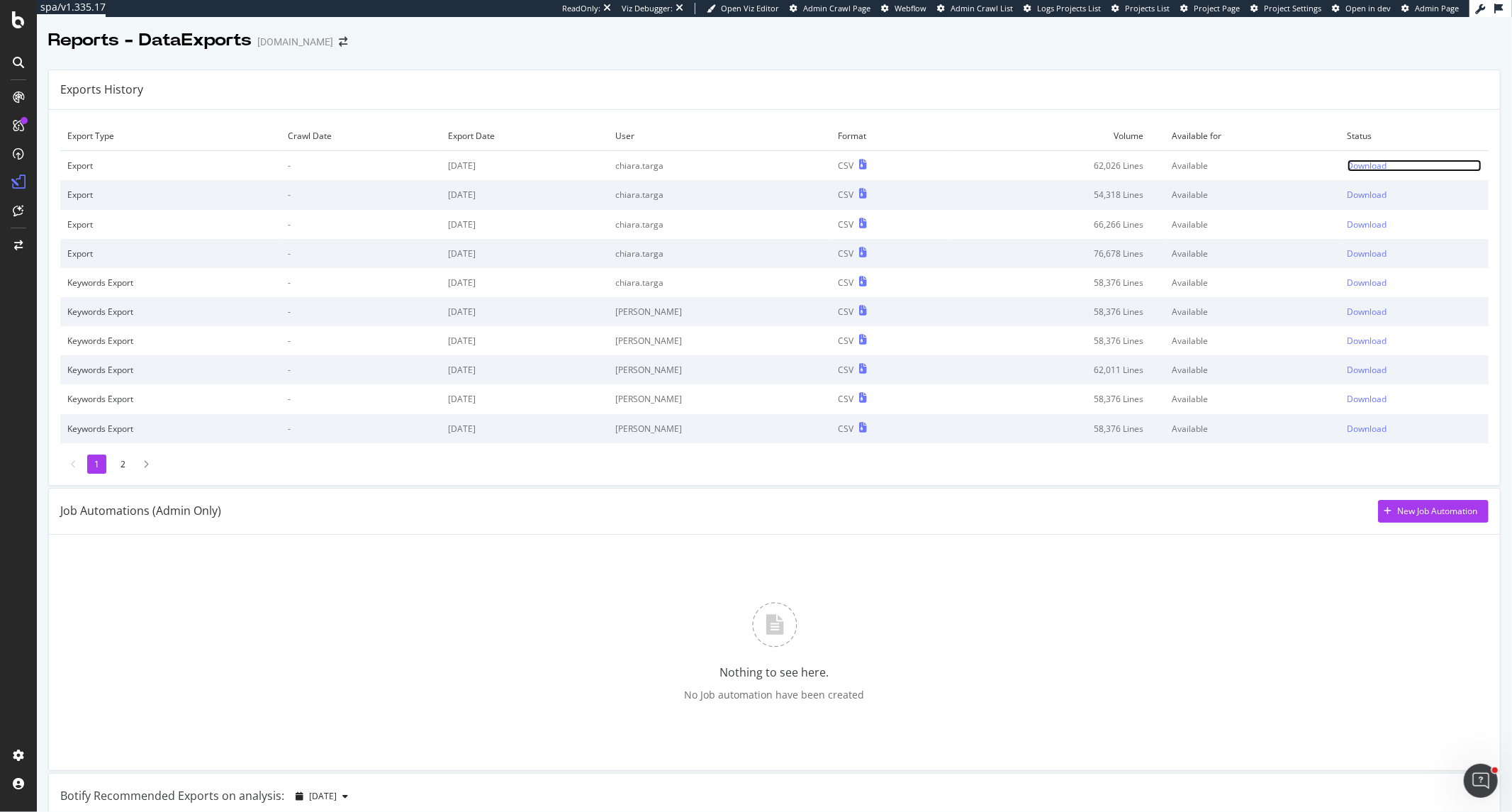
click at [1348, 166] on div "Download" at bounding box center [1368, 166] width 40 height 12
click at [1348, 225] on div "Download" at bounding box center [1368, 224] width 40 height 12
click at [1348, 195] on div "Download" at bounding box center [1368, 195] width 40 height 12
click at [1348, 168] on div "Download" at bounding box center [1368, 166] width 40 height 12
